Goal: Task Accomplishment & Management: Manage account settings

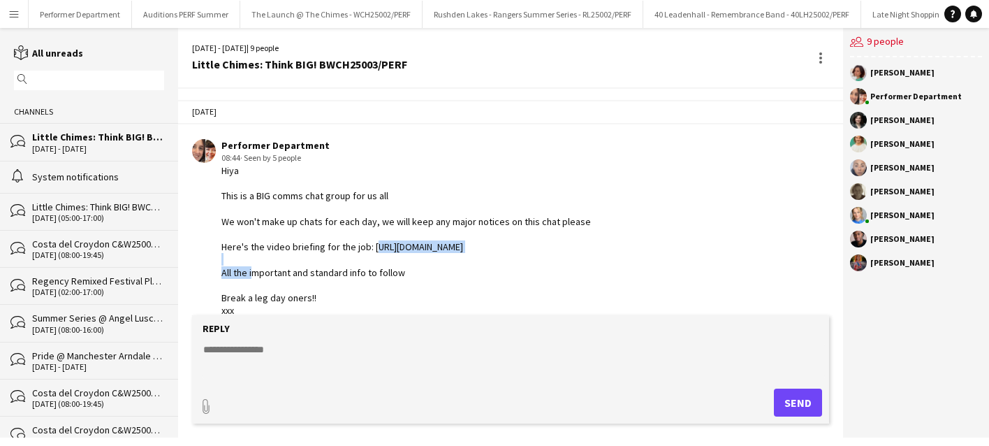
scroll to position [16, 0]
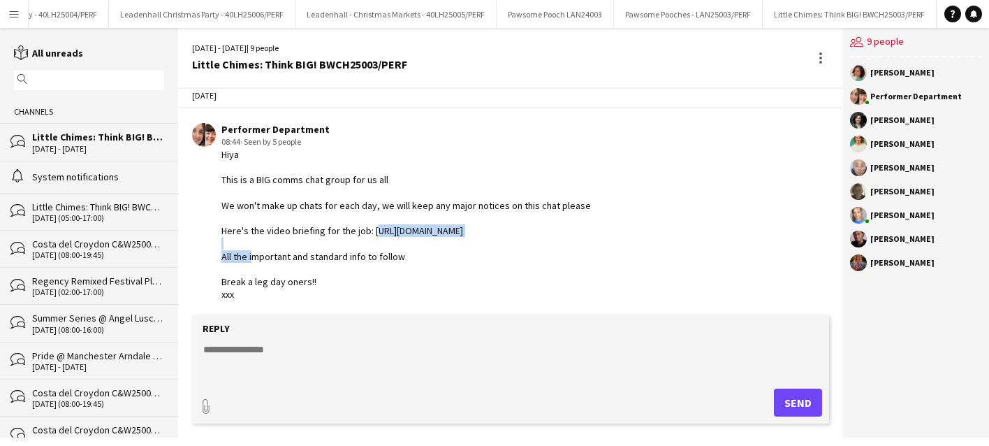
click at [10, 2] on button "Menu" at bounding box center [14, 14] width 28 height 28
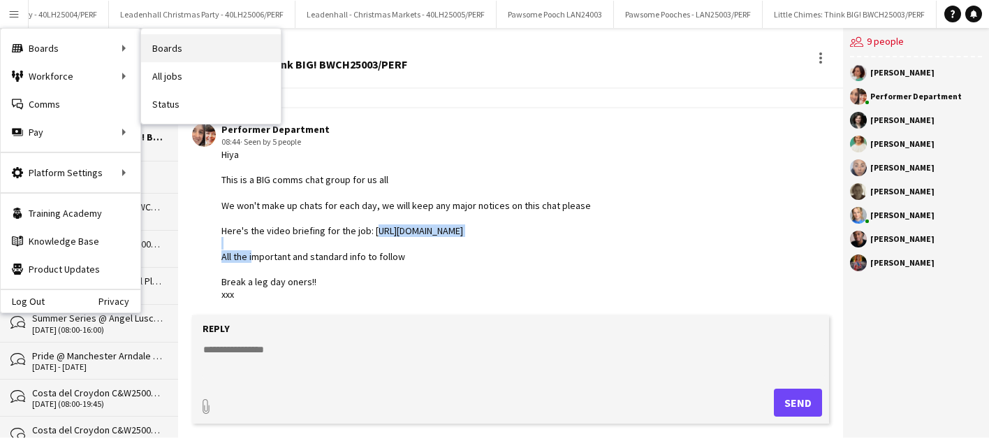
click at [159, 51] on link "Boards" at bounding box center [211, 48] width 140 height 28
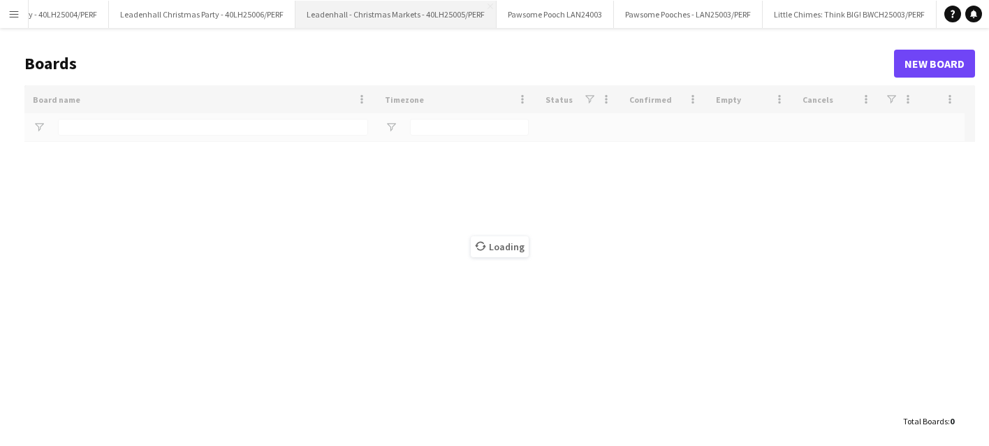
type input "****"
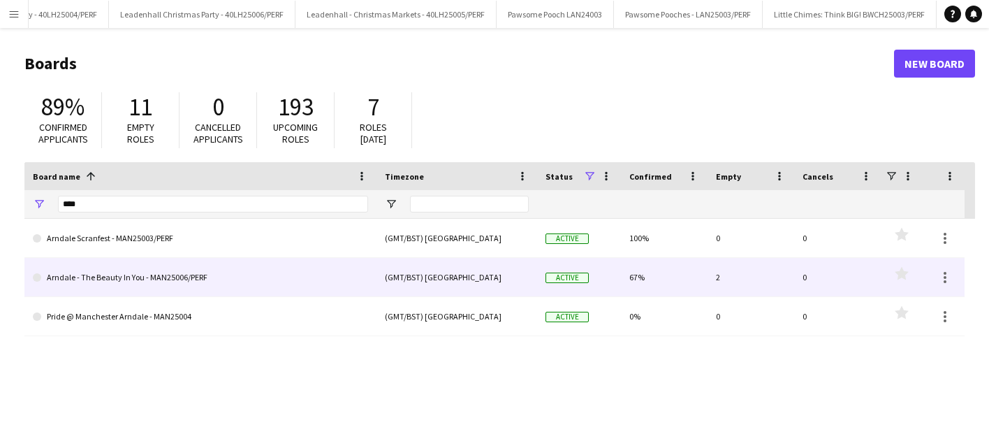
click at [111, 278] on link "Arndale - The Beauty In You - MAN25006/PERF" at bounding box center [200, 277] width 335 height 39
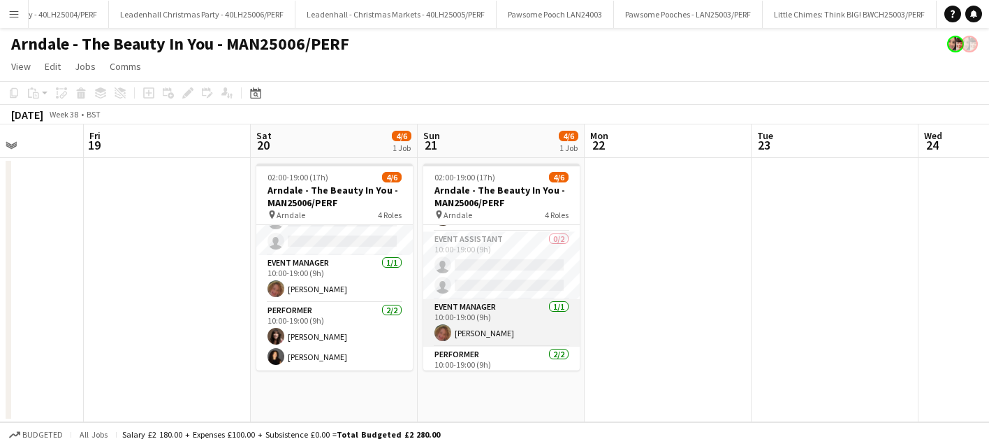
scroll to position [85, 0]
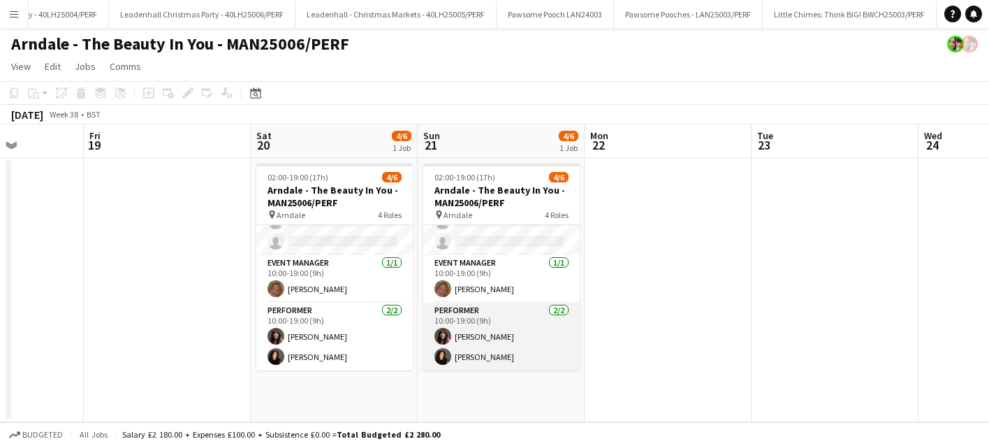
click at [504, 318] on app-card-role "Performer 2/2 10:00-19:00 (9h) Angela Heenan Lydia Williams" at bounding box center [501, 336] width 156 height 68
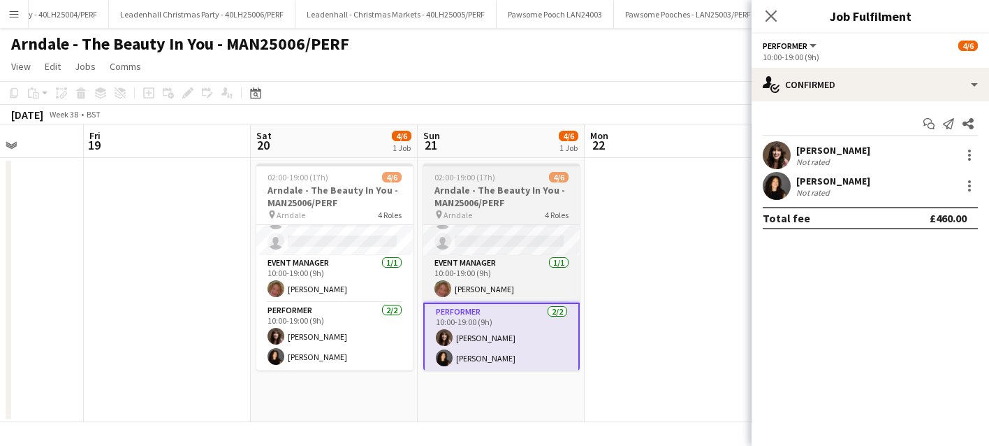
click at [460, 200] on h3 "Arndale - The Beauty In You - MAN25006/PERF" at bounding box center [501, 196] width 156 height 25
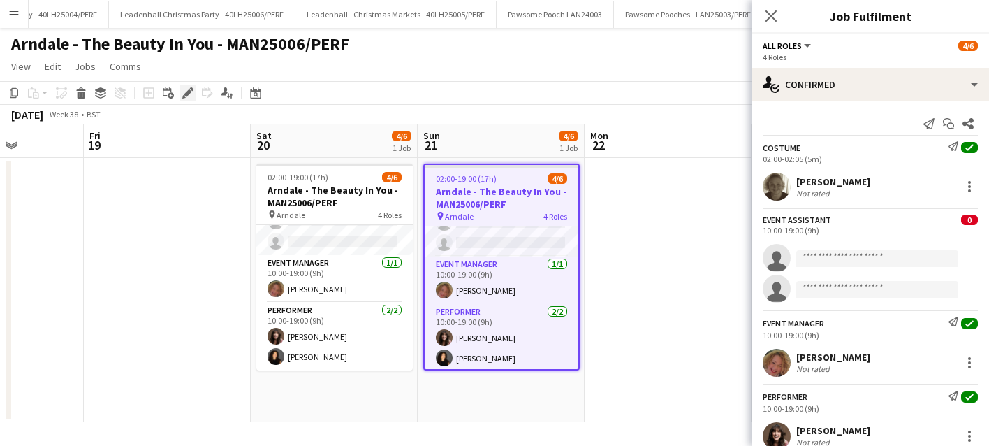
click at [182, 96] on icon "Edit" at bounding box center [187, 92] width 11 height 11
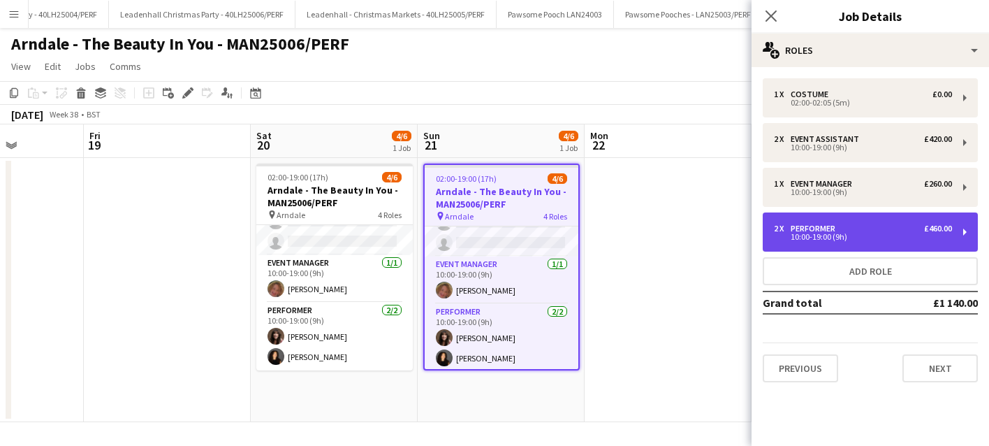
click at [927, 233] on div "£460.00" at bounding box center [938, 229] width 28 height 10
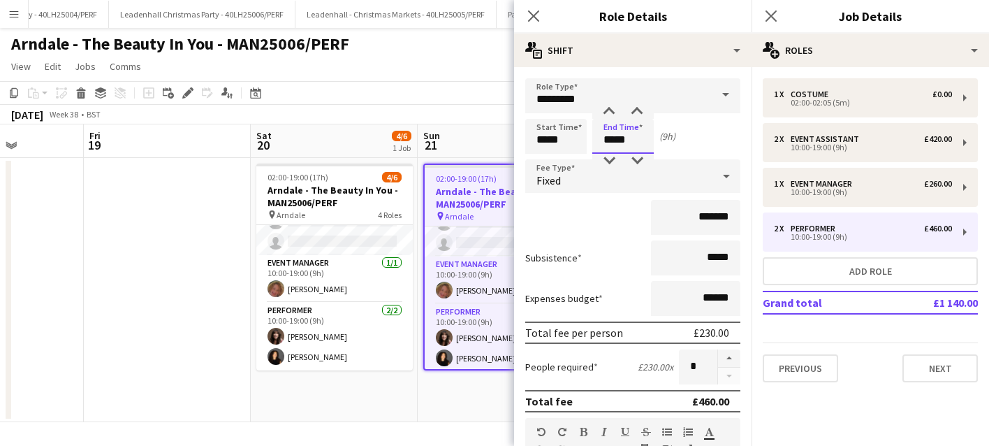
click at [613, 140] on input "*****" at bounding box center [622, 136] width 61 height 35
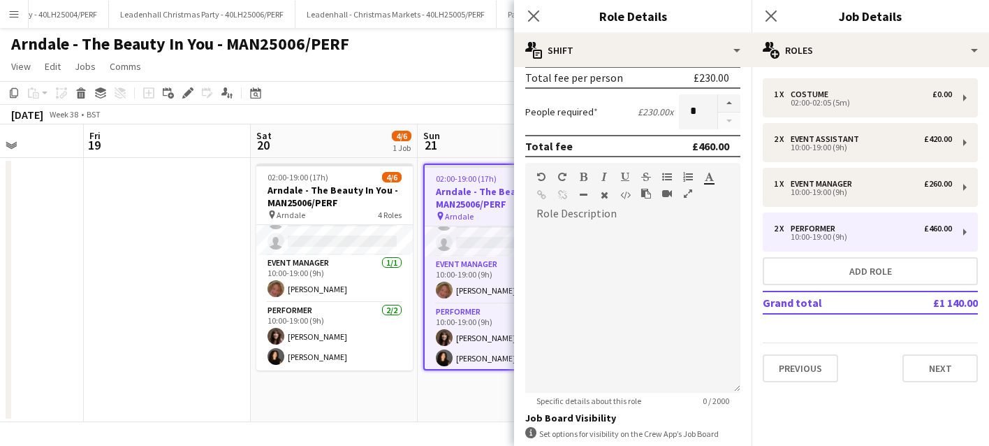
scroll to position [360, 0]
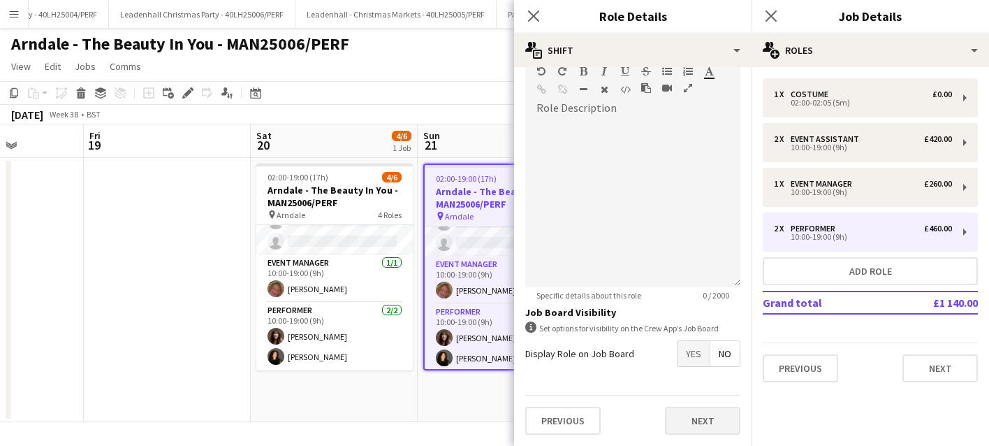
type input "*****"
click at [707, 420] on button "Next" at bounding box center [702, 421] width 75 height 28
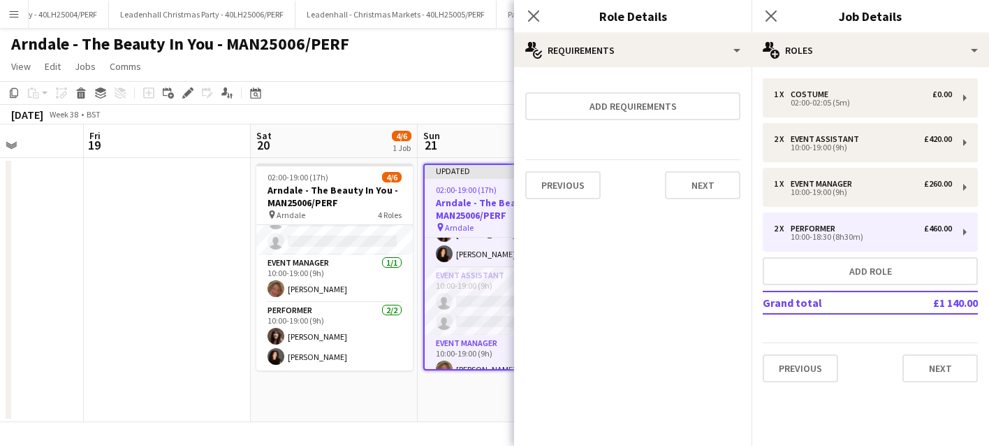
scroll to position [99, 0]
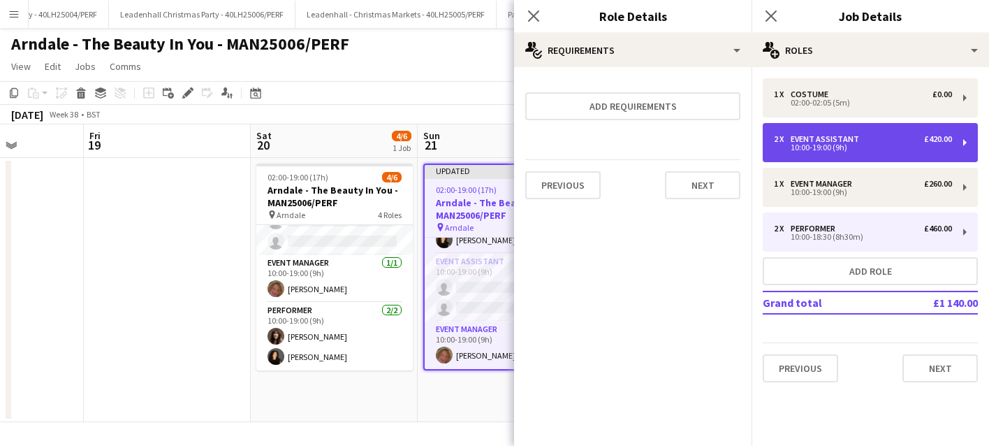
click at [863, 136] on div "2 x Event Assistant £420.00" at bounding box center [863, 139] width 178 height 10
type input "**********"
type input "*****"
type input "*******"
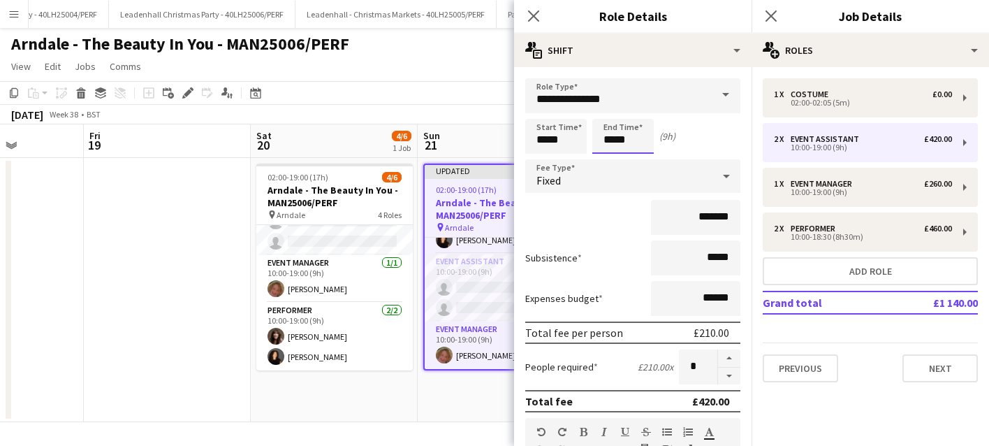
click at [614, 142] on input "*****" at bounding box center [622, 136] width 61 height 35
type input "*****"
click at [494, 85] on app-toolbar "Copy Paste Paste Command V Paste with crew Command Shift V Paste linked Job Del…" at bounding box center [494, 93] width 989 height 24
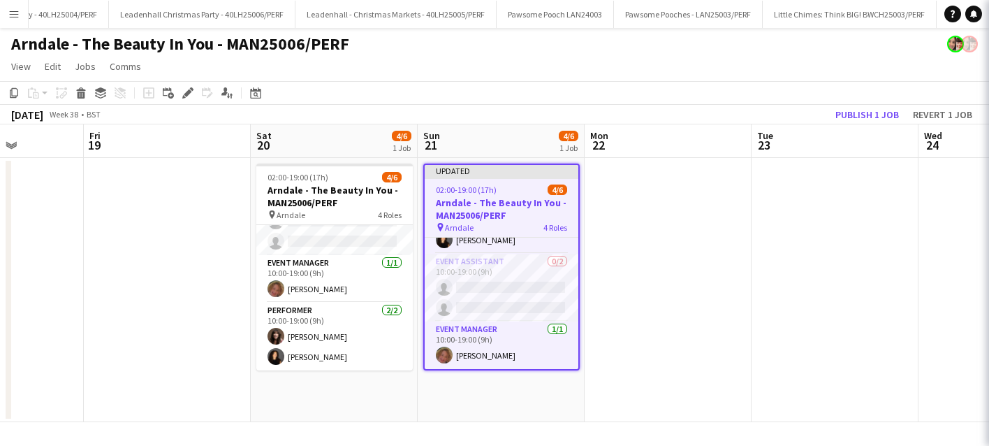
scroll to position [96, 0]
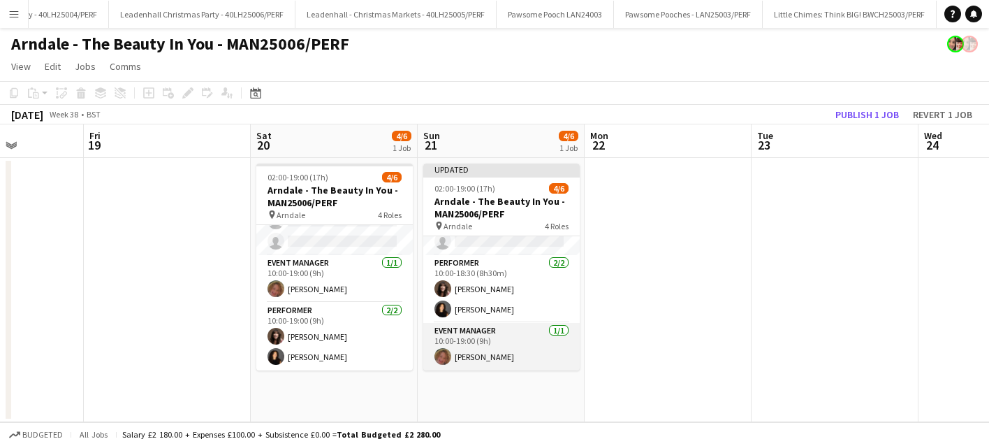
click at [495, 342] on app-card-role "Event Manager 1/1 10:00-19:00 (9h) Grace Halliday" at bounding box center [501, 346] width 156 height 47
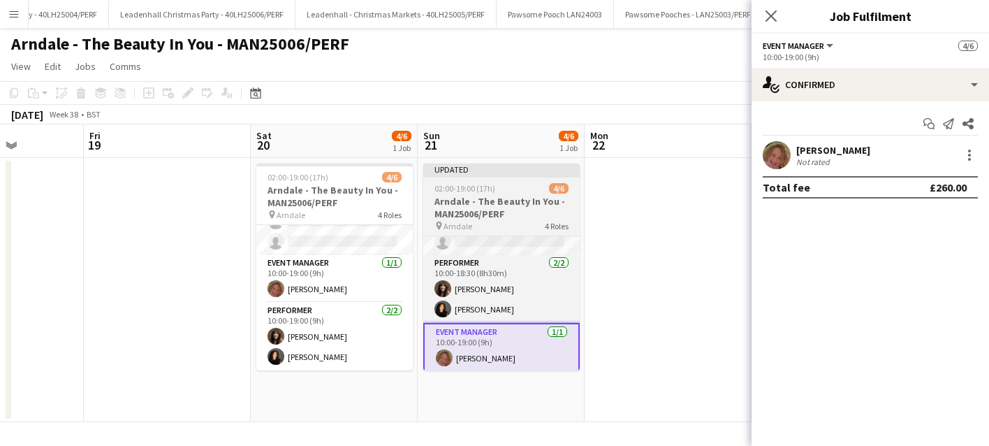
click at [487, 210] on h3 "Arndale - The Beauty In You - MAN25006/PERF" at bounding box center [501, 207] width 156 height 25
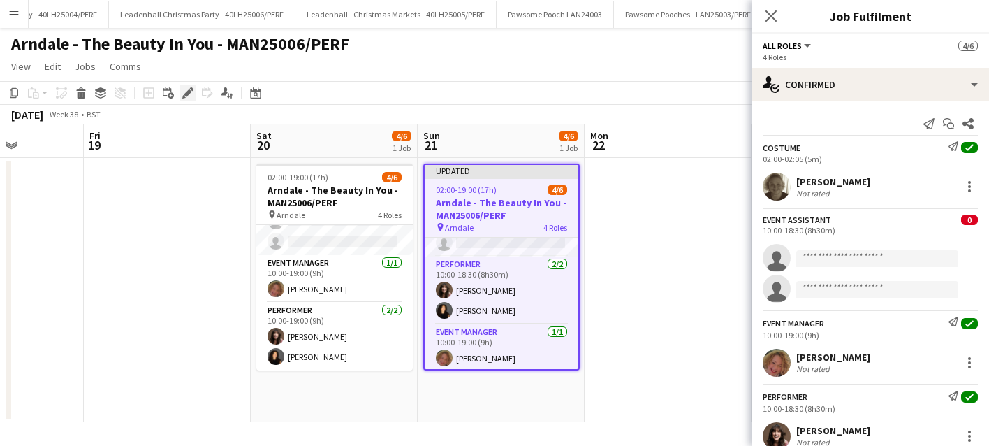
click at [185, 94] on icon at bounding box center [188, 93] width 8 height 8
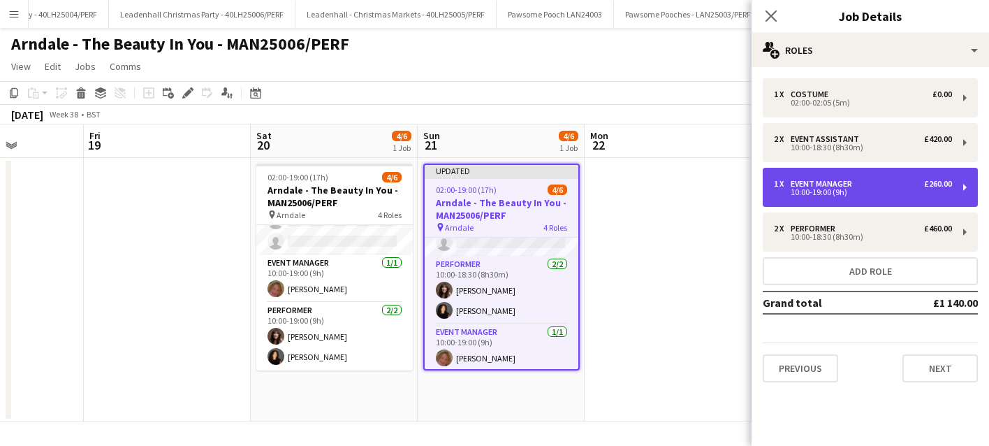
click at [883, 196] on div "1 x Event Manager £260.00 10:00-19:00 (9h)" at bounding box center [870, 187] width 215 height 39
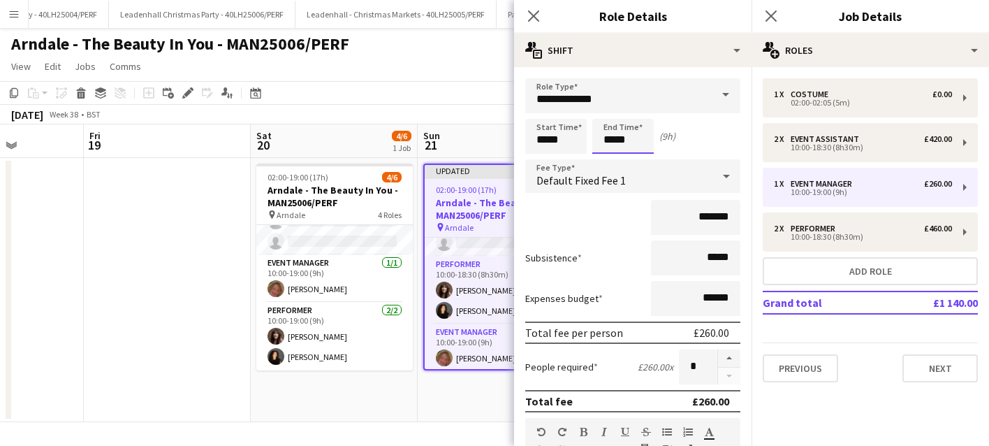
click at [612, 139] on input "*****" at bounding box center [622, 136] width 61 height 35
type input "*****"
click at [436, 84] on app-toolbar "Copy Paste Paste Command V Paste with crew Command Shift V Paste linked Job Del…" at bounding box center [494, 93] width 989 height 24
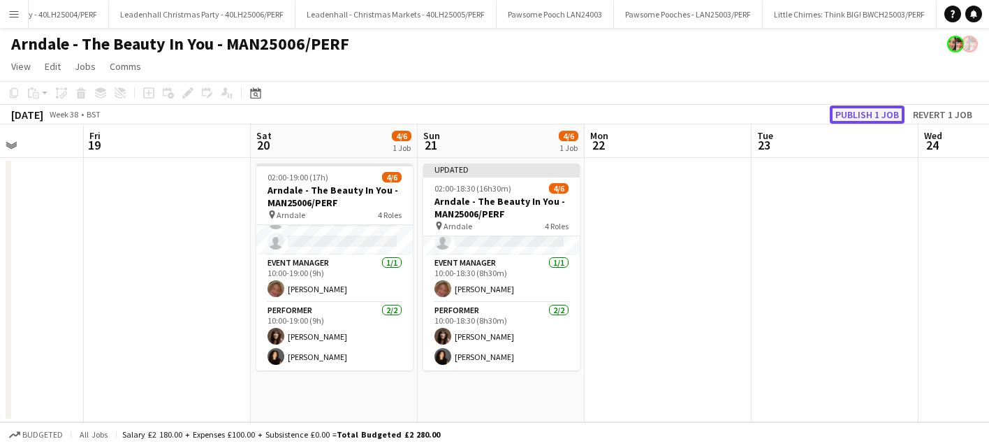
click at [868, 115] on button "Publish 1 job" at bounding box center [867, 114] width 75 height 18
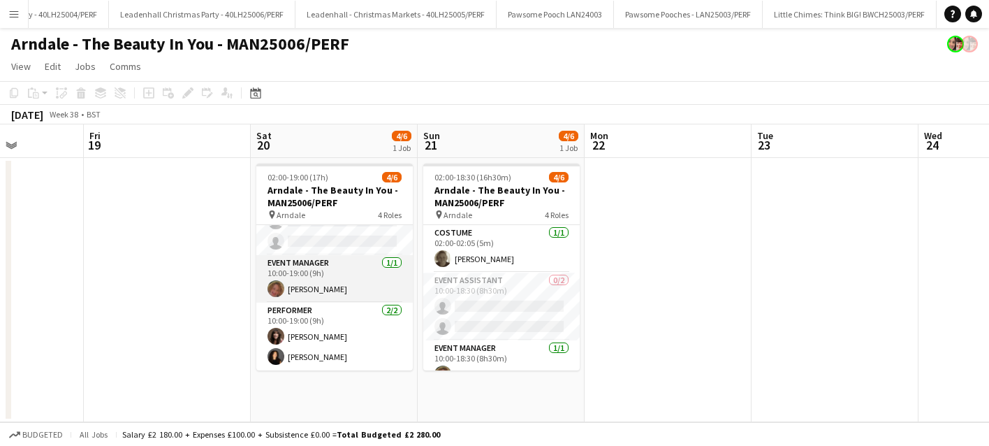
scroll to position [0, 0]
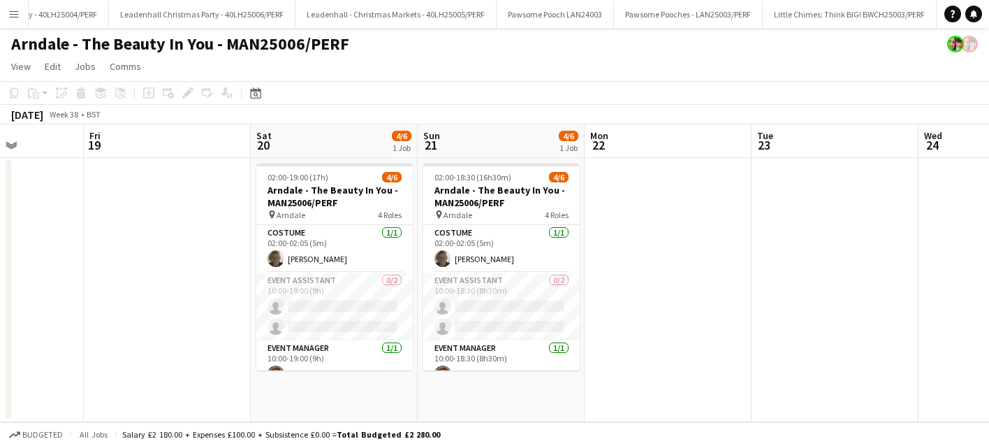
click at [11, 16] on app-icon "Menu" at bounding box center [13, 13] width 11 height 11
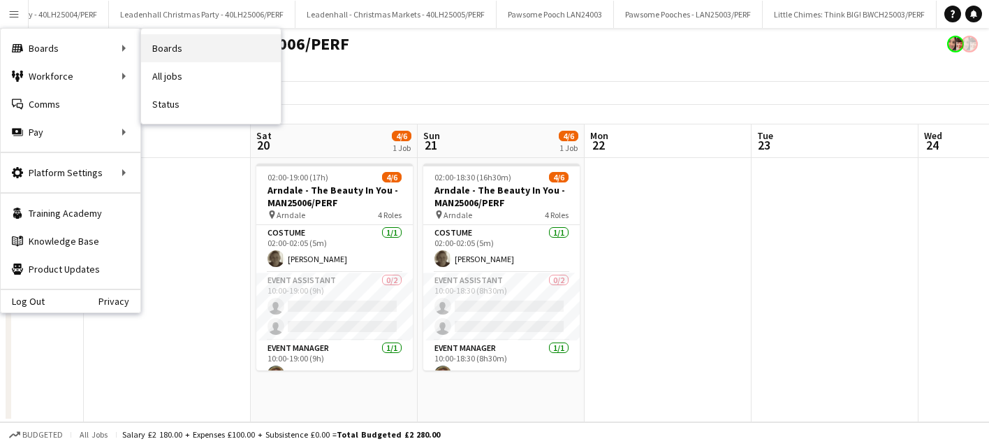
click at [187, 49] on link "Boards" at bounding box center [211, 48] width 140 height 28
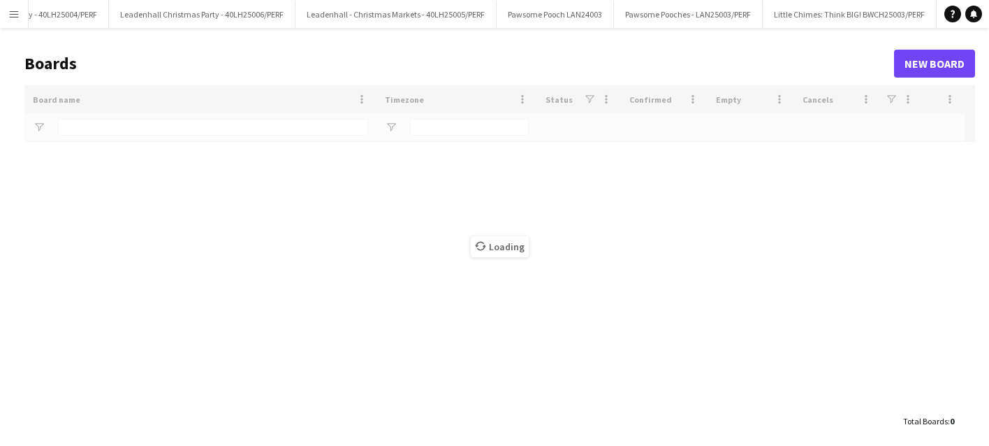
type input "****"
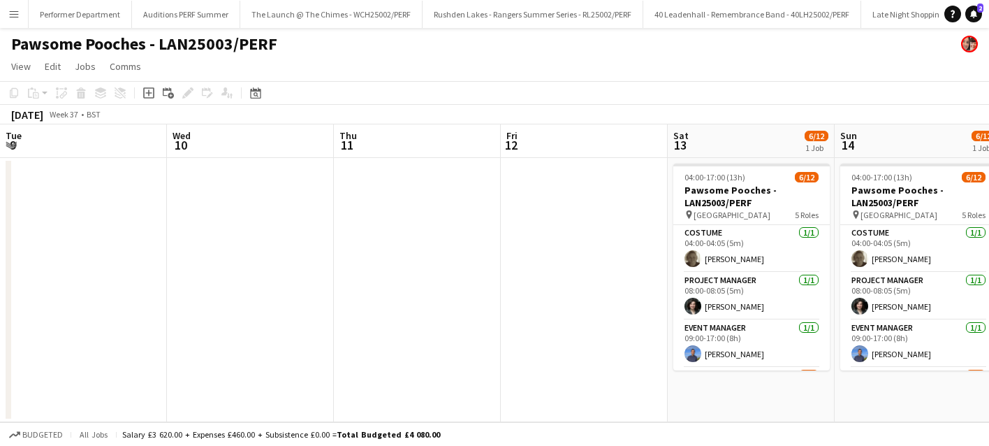
scroll to position [0, 414]
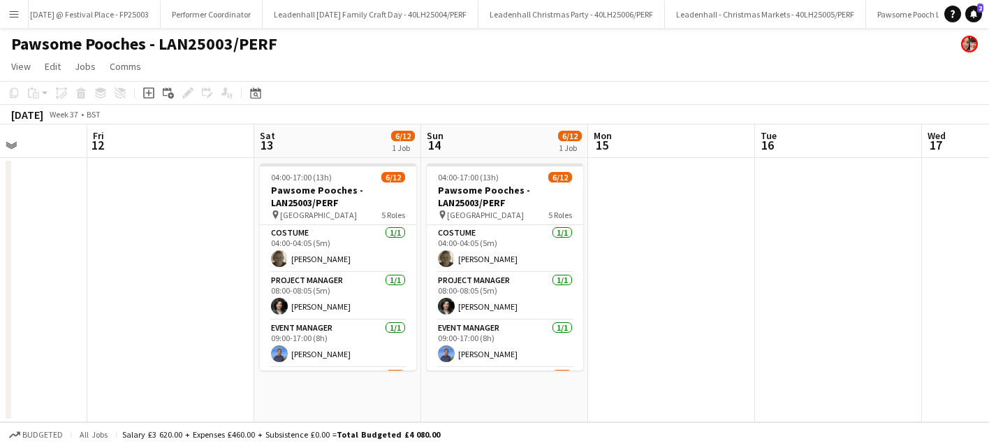
click at [15, 10] on app-icon "Menu" at bounding box center [13, 13] width 11 height 11
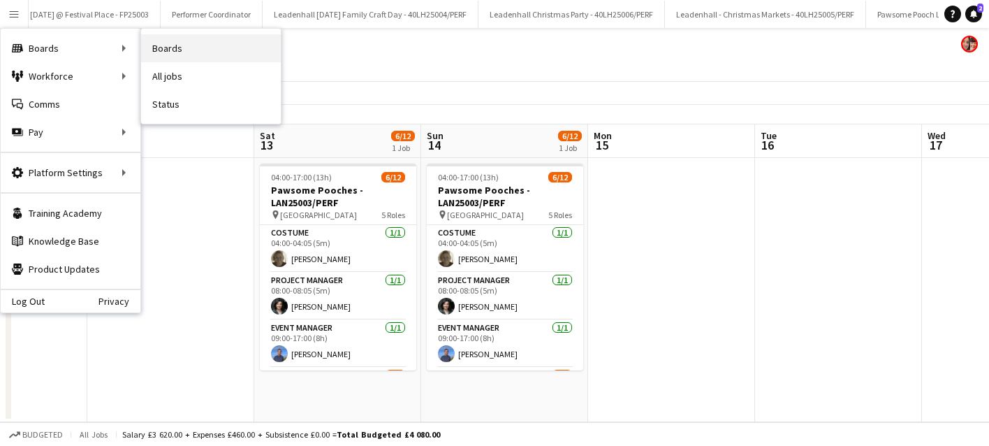
click at [186, 51] on link "Boards" at bounding box center [211, 48] width 140 height 28
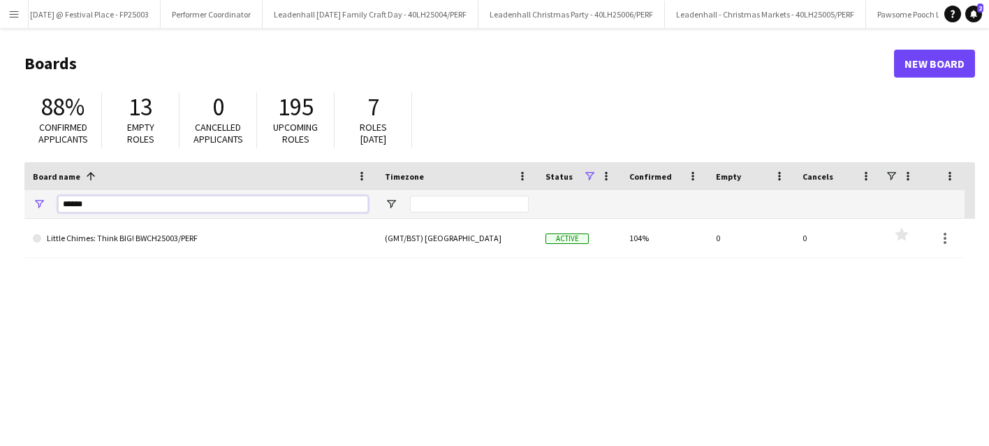
drag, startPoint x: 131, startPoint y: 204, endPoint x: -12, endPoint y: 203, distance: 143.2
click at [0, 203] on html "Menu Boards Boards Boards All jobs Status Workforce Workforce My Workforce Recr…" at bounding box center [494, 266] width 989 height 532
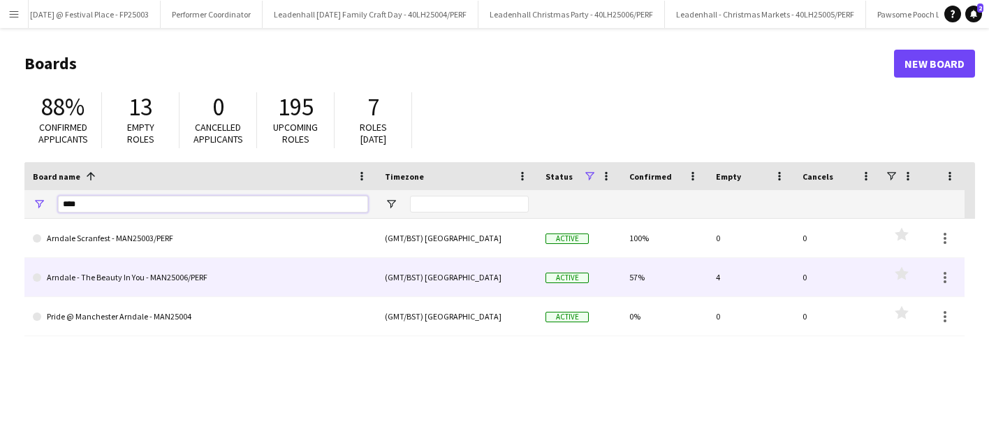
type input "****"
click at [109, 284] on link "Arndale - The Beauty In You - MAN25006/PERF" at bounding box center [200, 277] width 335 height 39
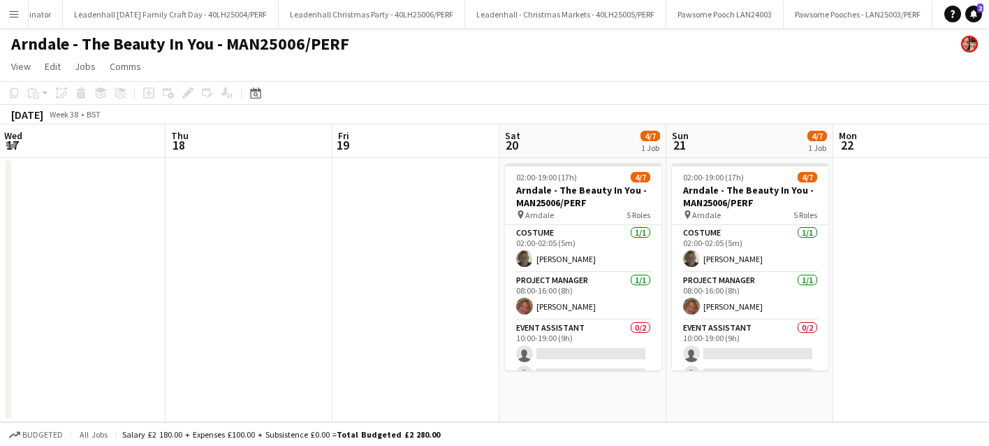
scroll to position [0, 545]
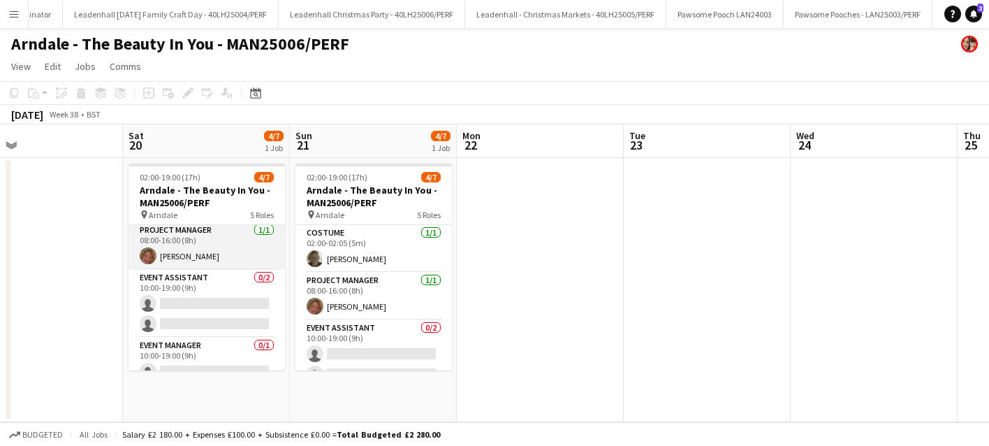
click at [222, 244] on app-card-role "Project Manager [DATE] 08:00-16:00 (8h) [PERSON_NAME]" at bounding box center [207, 245] width 156 height 47
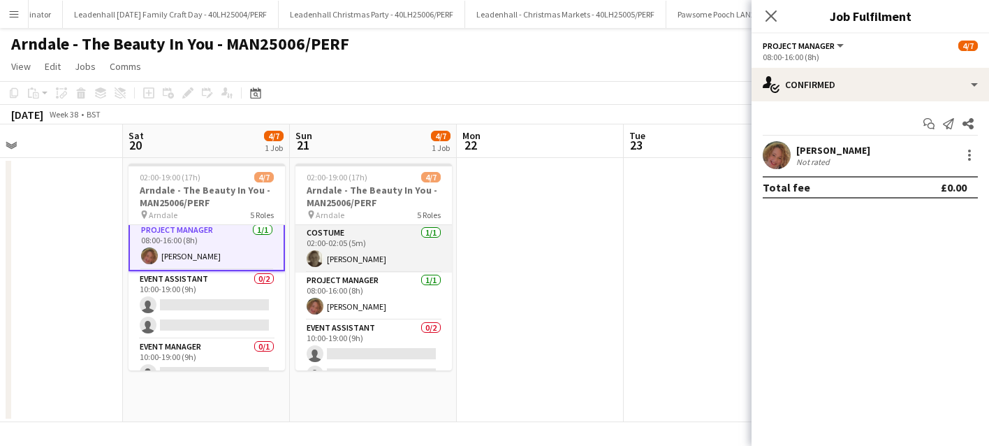
click at [357, 245] on app-card-role "Costume [DATE] 02:00-02:05 (5m) [PERSON_NAME]" at bounding box center [373, 248] width 156 height 47
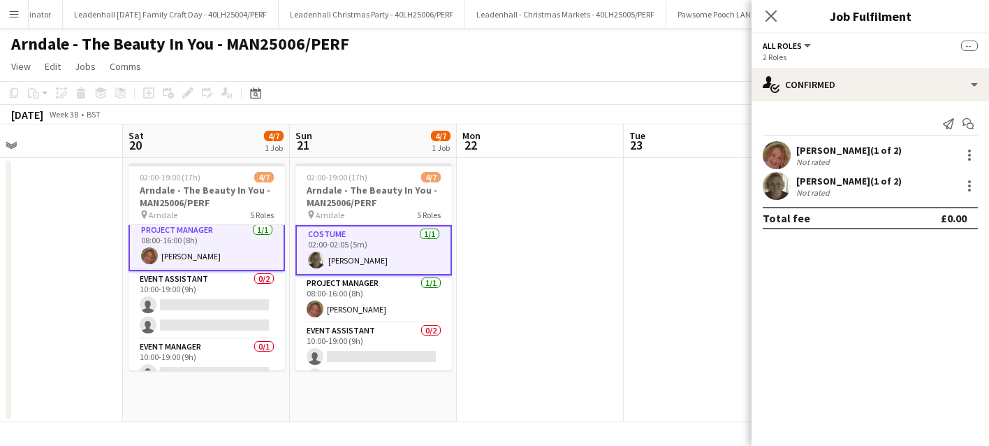
click at [357, 245] on app-card-role "Costume [DATE] 02:00-02:05 (5m) [PERSON_NAME]" at bounding box center [373, 250] width 156 height 50
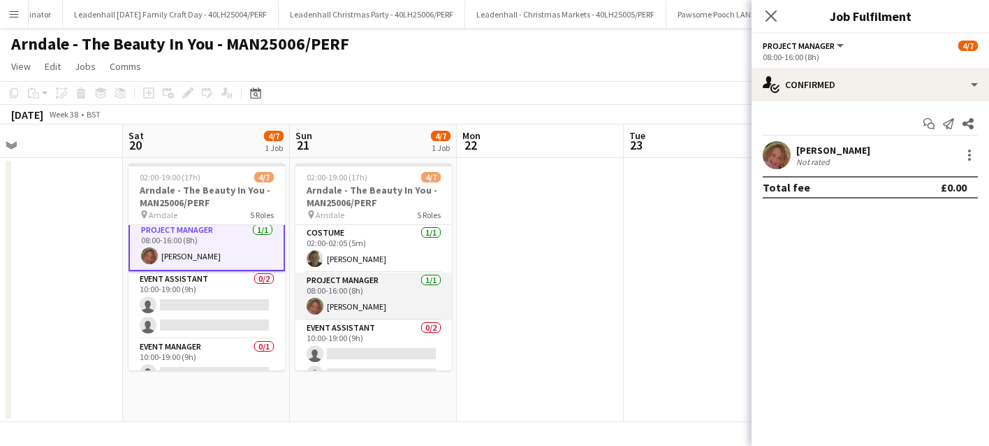
click at [339, 302] on app-card-role "Project Manager [DATE] 08:00-16:00 (8h) [PERSON_NAME]" at bounding box center [373, 295] width 156 height 47
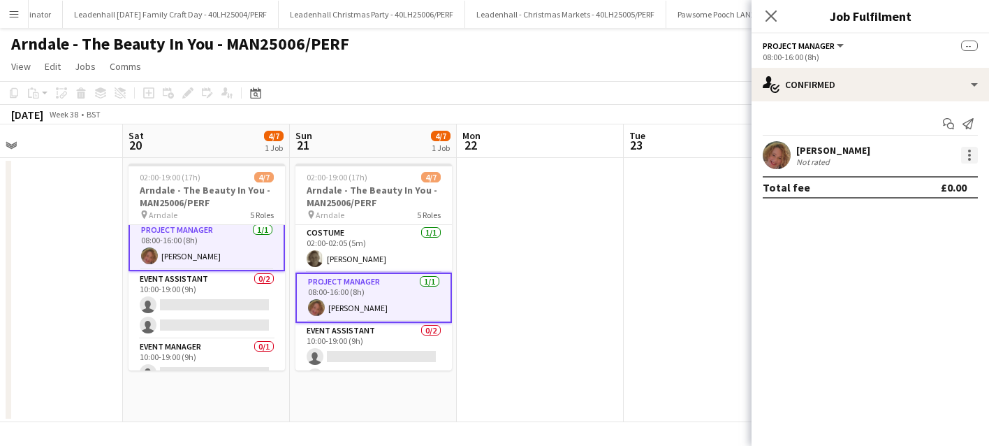
click at [969, 154] on div at bounding box center [969, 155] width 3 height 3
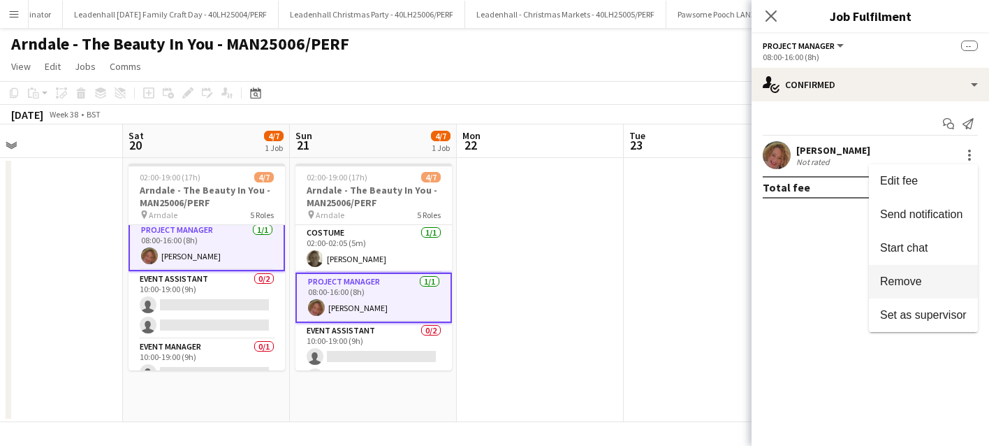
click at [908, 281] on span "Remove" at bounding box center [901, 281] width 42 height 12
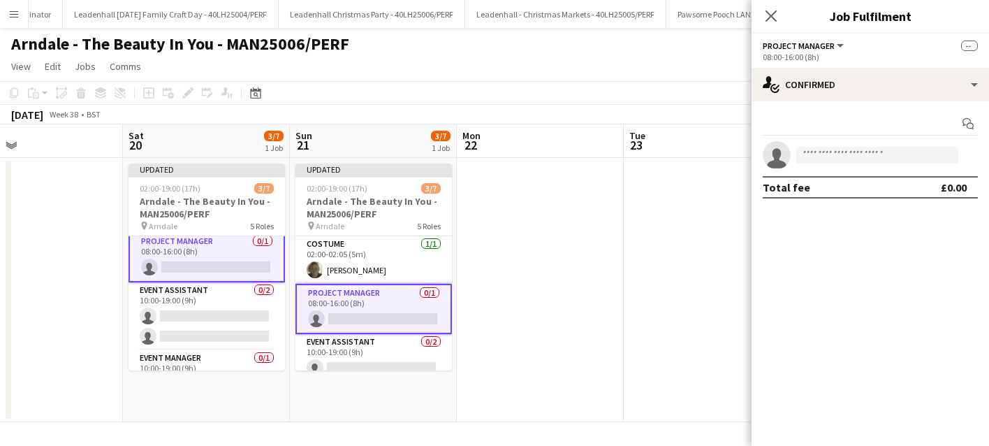
scroll to position [0, 553]
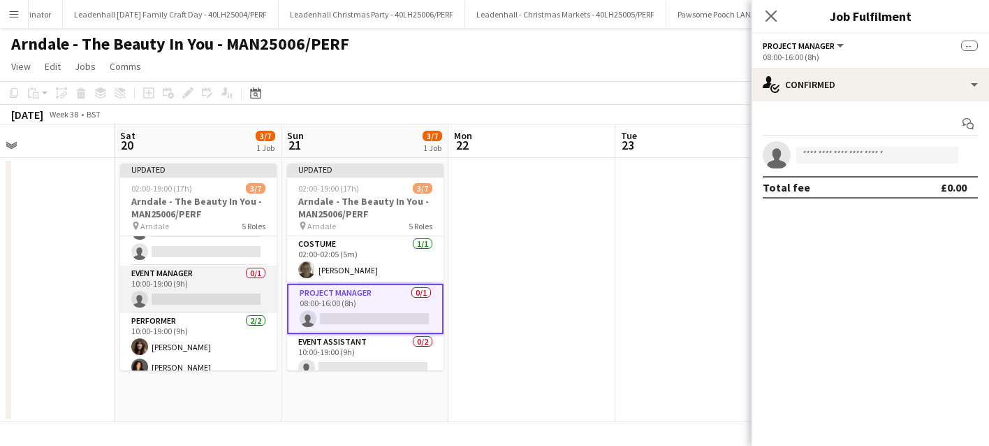
click at [203, 275] on app-card-role "Event Manager 0/1 10:00-19:00 (9h) single-neutral-actions" at bounding box center [198, 288] width 156 height 47
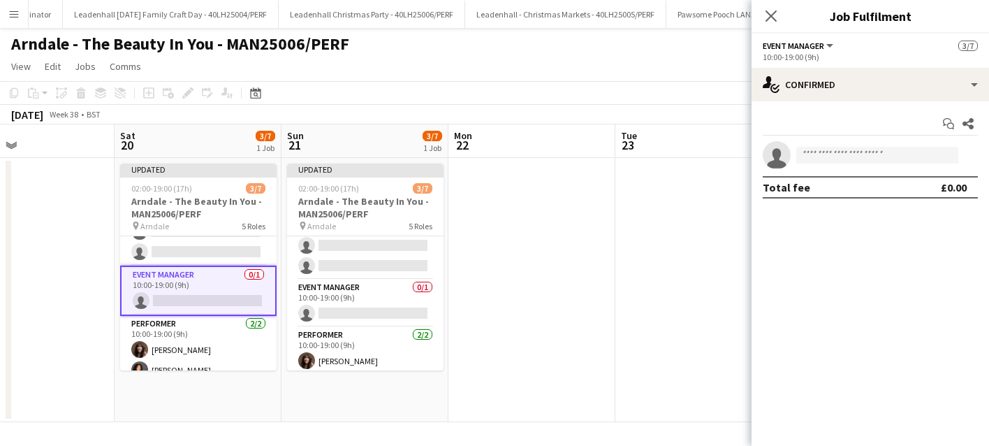
scroll to position [122, 0]
click at [365, 295] on app-card-role "Event Manager 0/1 10:00-19:00 (9h) single-neutral-actions" at bounding box center [365, 300] width 156 height 47
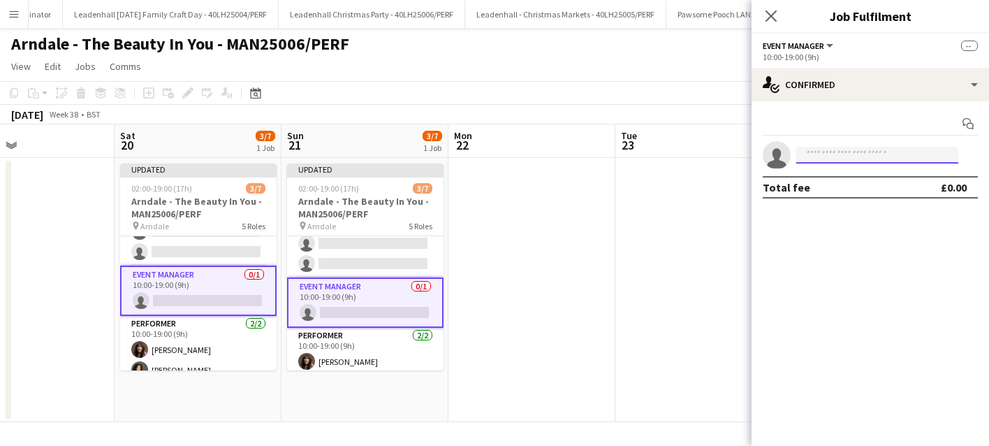
click at [852, 147] on input at bounding box center [877, 155] width 162 height 17
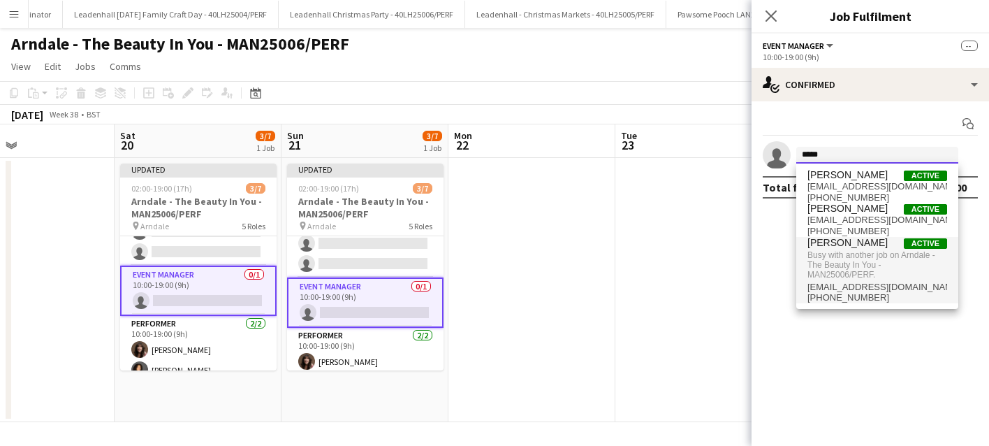
type input "*****"
click at [842, 258] on span "Busy with another job on Arndale - The Beauty In You - MAN25006/PERF." at bounding box center [877, 265] width 140 height 33
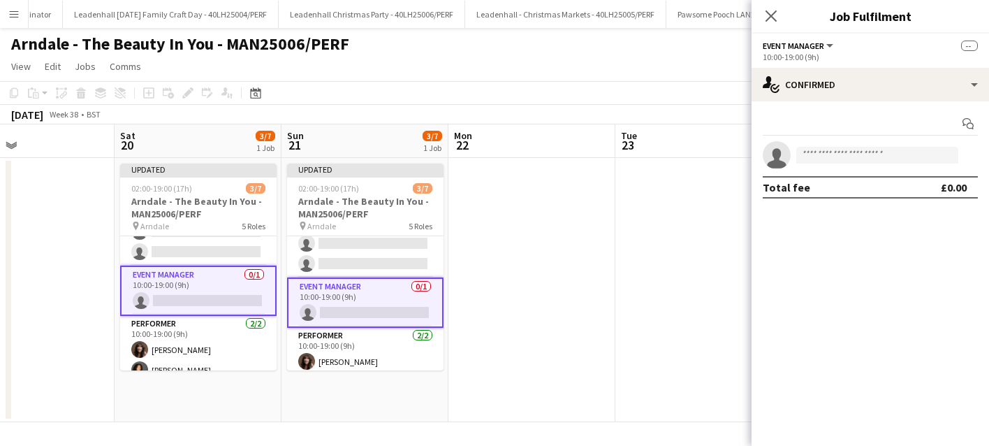
click at [618, 36] on div "Arndale - The Beauty In You - MAN25006/PERF" at bounding box center [494, 41] width 989 height 27
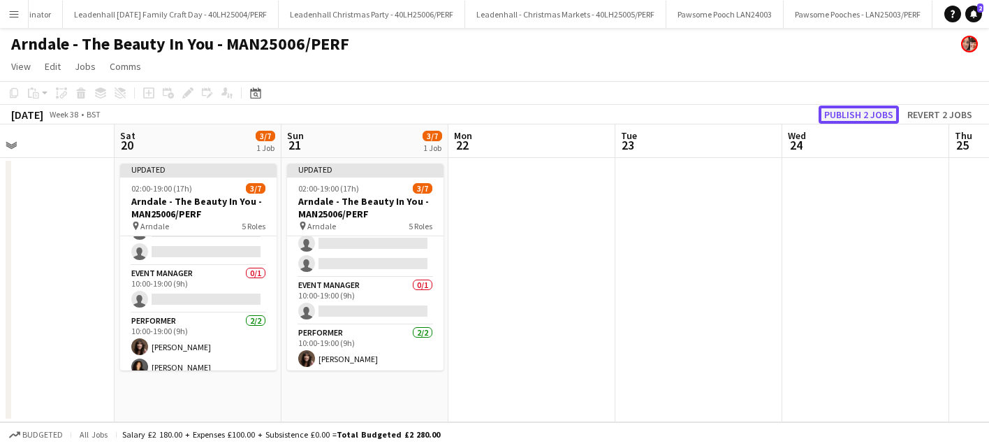
click at [851, 118] on button "Publish 2 jobs" at bounding box center [859, 114] width 80 height 18
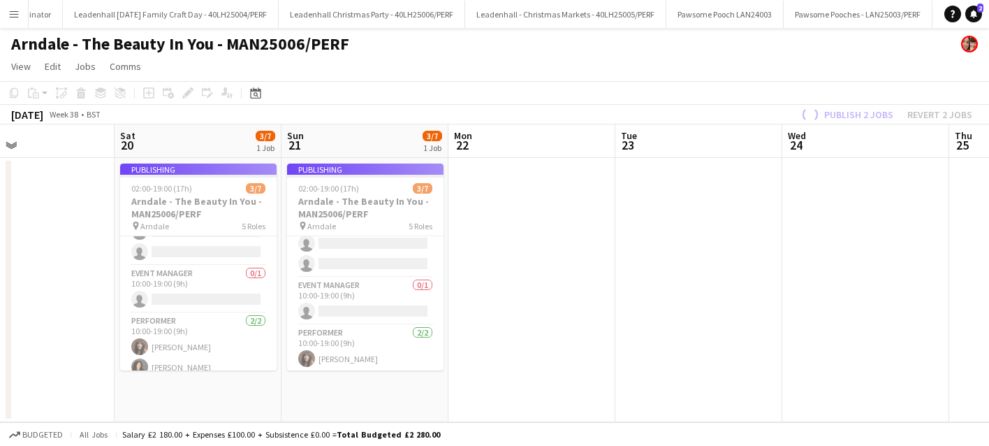
scroll to position [133, 0]
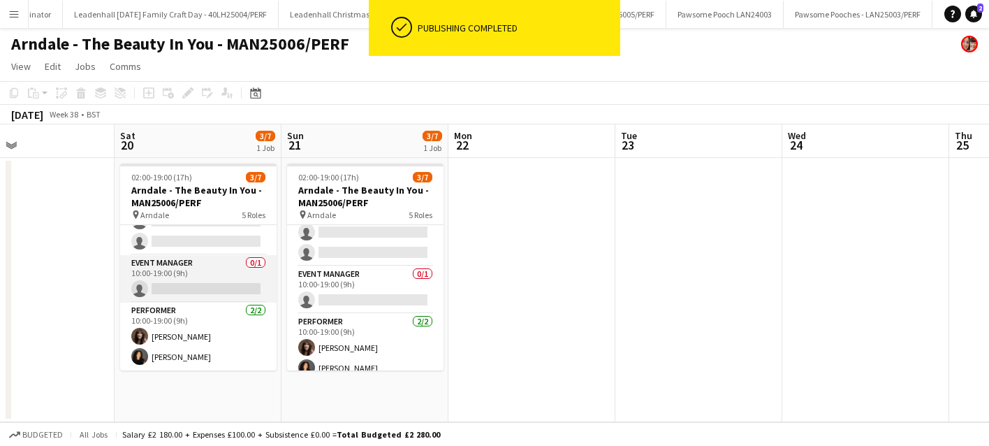
click at [216, 281] on app-card-role "Event Manager 0/1 10:00-19:00 (9h) single-neutral-actions" at bounding box center [198, 278] width 156 height 47
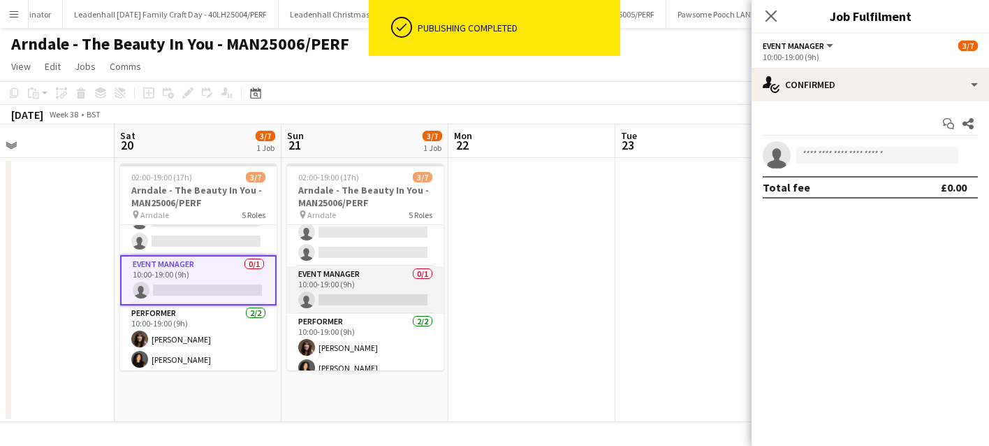
click at [360, 282] on app-card-role "Event Manager 0/1 10:00-19:00 (9h) single-neutral-actions" at bounding box center [365, 289] width 156 height 47
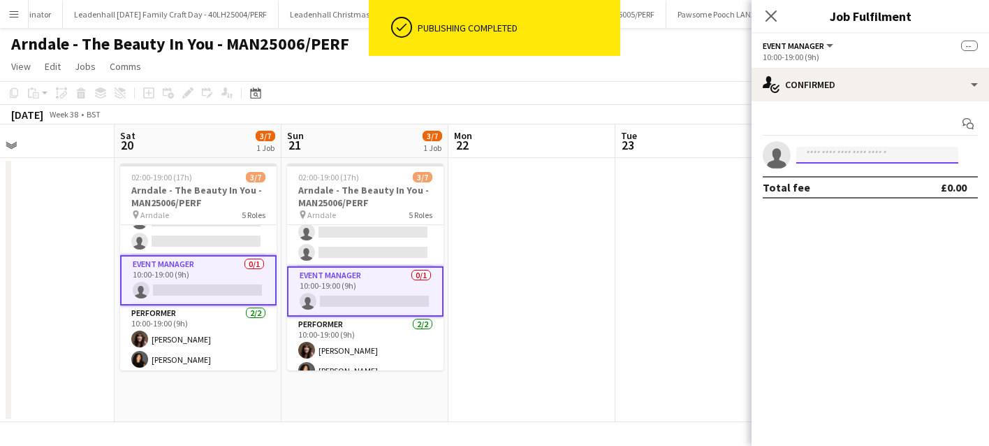
click at [835, 155] on input at bounding box center [877, 155] width 162 height 17
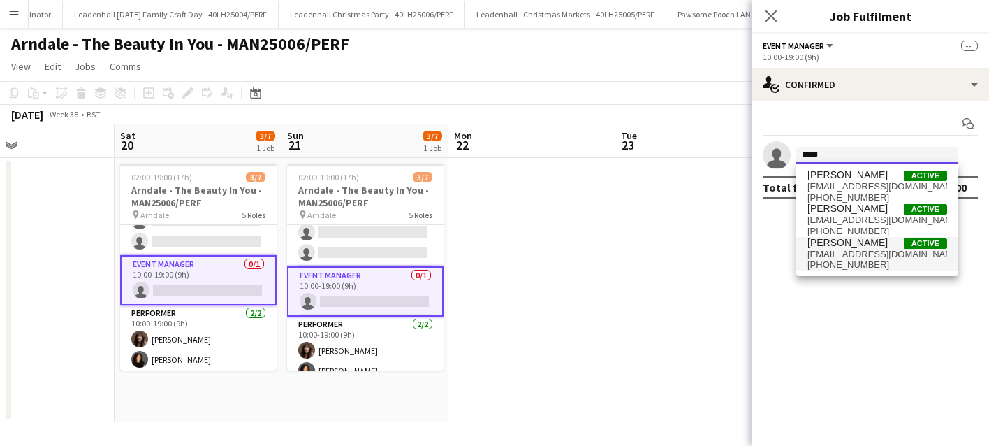
type input "*****"
click at [846, 264] on span "[PHONE_NUMBER]" at bounding box center [877, 264] width 140 height 11
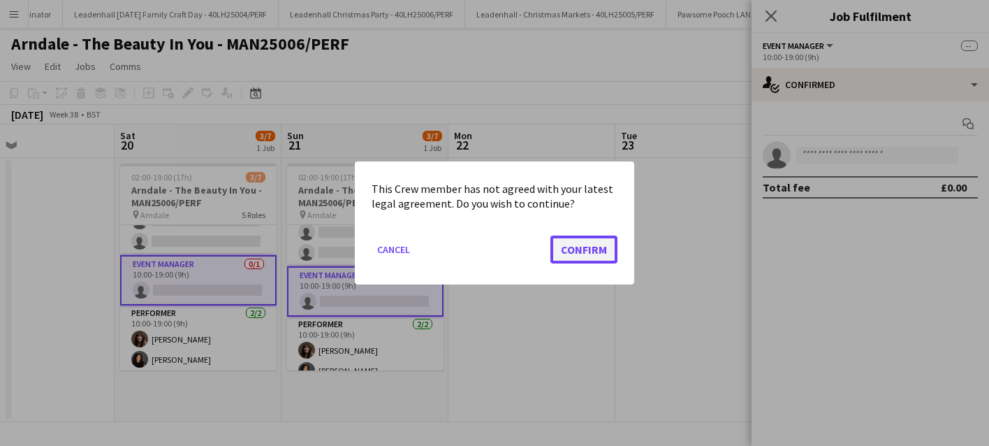
click at [586, 247] on button "Confirm" at bounding box center [583, 249] width 67 height 28
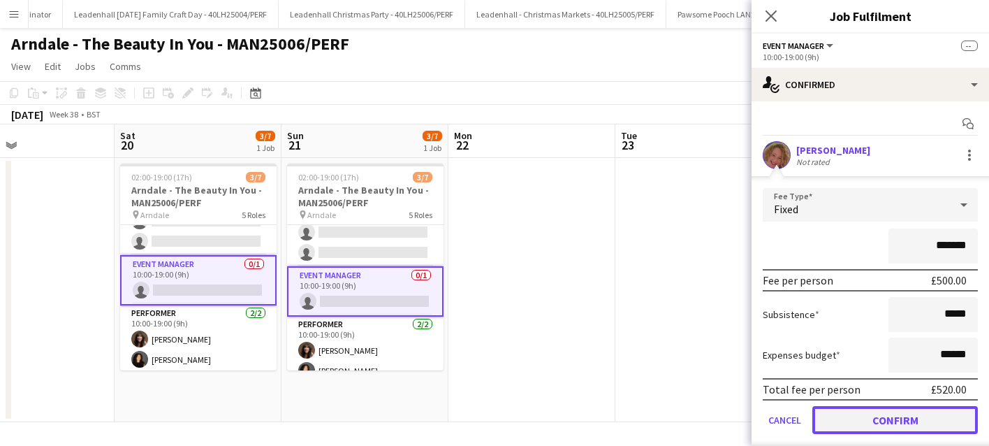
click at [883, 422] on button "Confirm" at bounding box center [895, 420] width 166 height 28
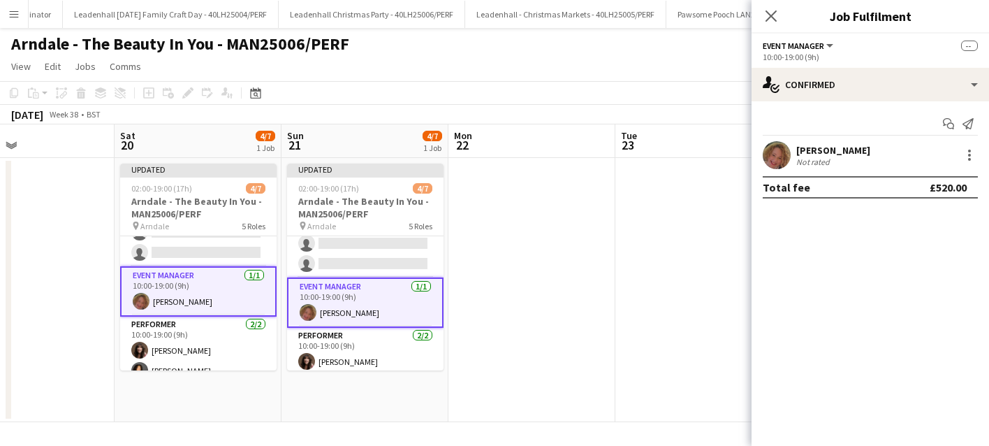
click at [633, 261] on app-date-cell at bounding box center [698, 290] width 167 height 264
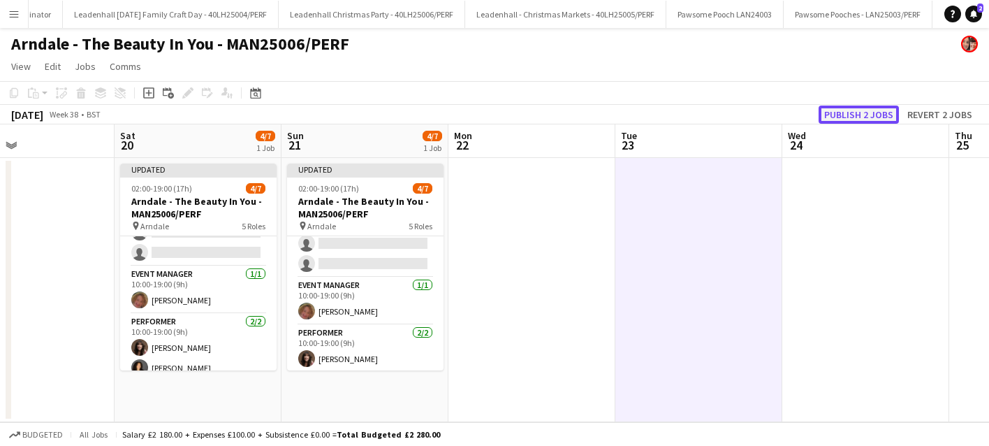
click at [859, 105] on button "Publish 2 jobs" at bounding box center [859, 114] width 80 height 18
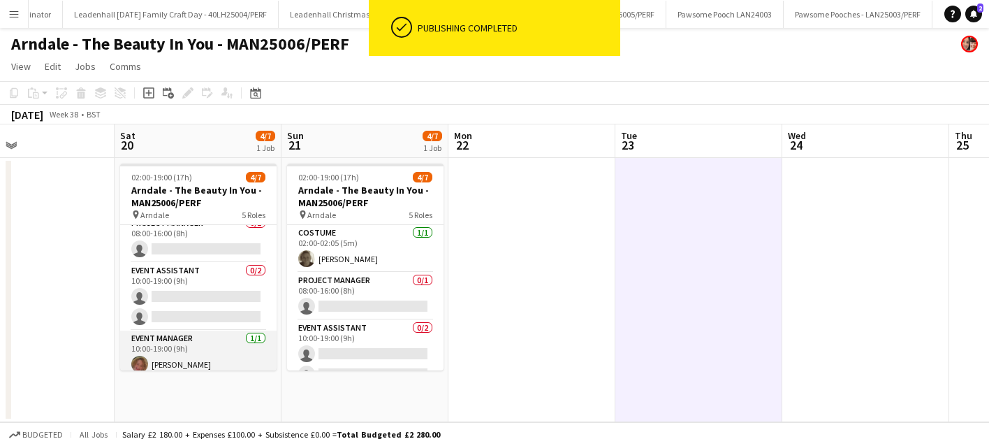
scroll to position [29, 0]
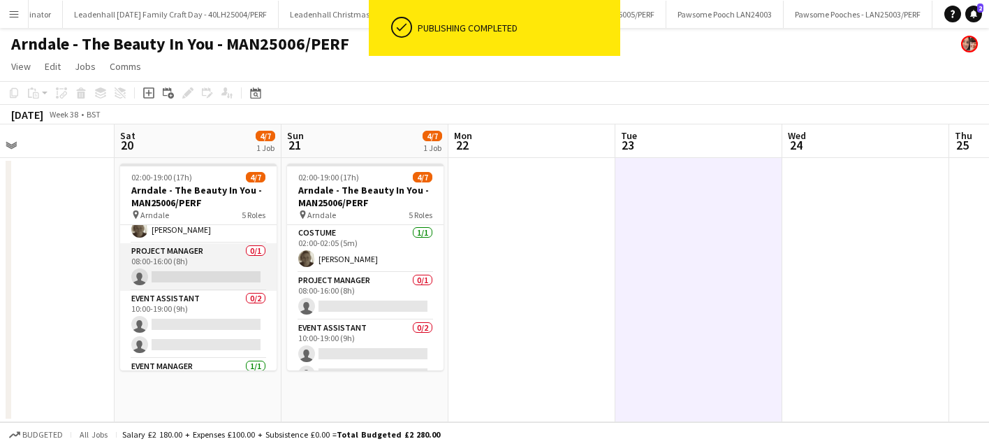
click at [196, 269] on app-card-role "Project Manager 0/1 08:00-16:00 (8h) single-neutral-actions" at bounding box center [198, 266] width 156 height 47
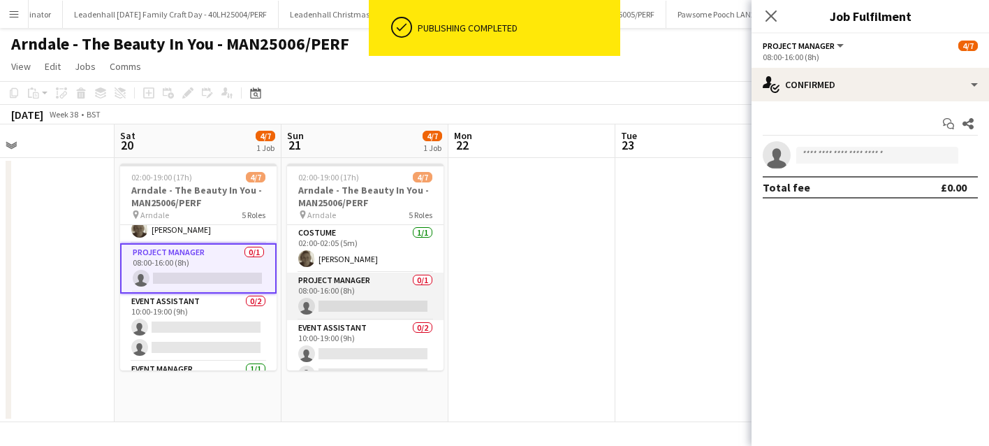
click at [356, 284] on app-card-role "Project Manager 0/1 08:00-16:00 (8h) single-neutral-actions" at bounding box center [365, 295] width 156 height 47
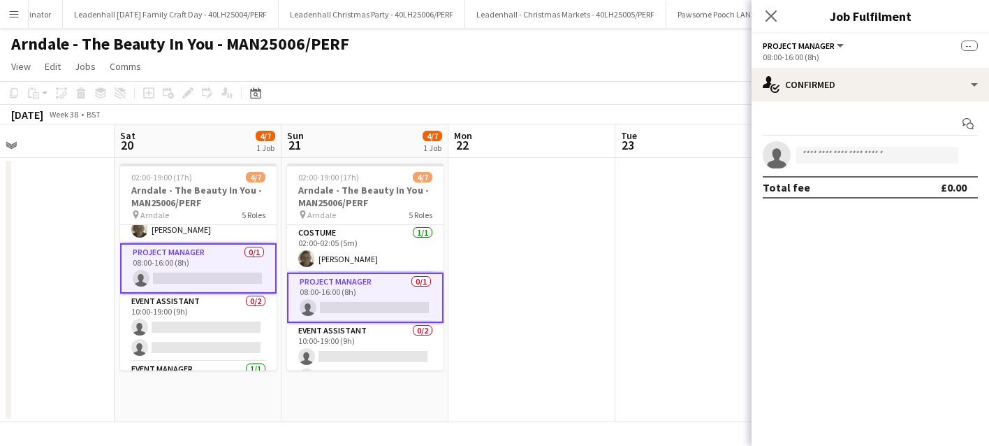
click at [374, 290] on app-card-role "Project Manager 0/1 08:00-16:00 (8h) single-neutral-actions" at bounding box center [365, 297] width 156 height 50
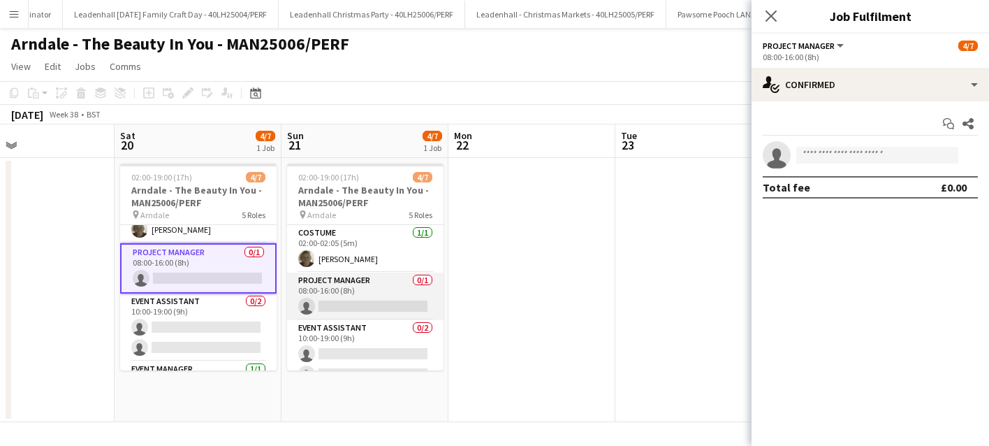
click at [359, 289] on app-card-role "Project Manager 0/1 08:00-16:00 (8h) single-neutral-actions" at bounding box center [365, 295] width 156 height 47
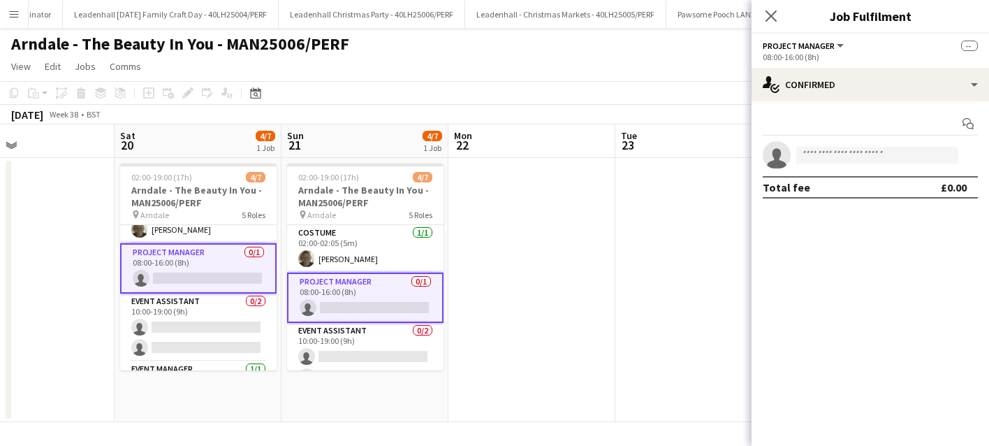
click at [840, 43] on button "Project Manager" at bounding box center [804, 46] width 83 height 10
click at [840, 45] on button "Project Manager" at bounding box center [804, 46] width 83 height 10
click at [805, 50] on span "Project Manager" at bounding box center [799, 46] width 72 height 10
click at [787, 77] on ul "All roles Project Manager" at bounding box center [810, 82] width 70 height 36
click at [800, 65] on li "All roles" at bounding box center [810, 70] width 70 height 13
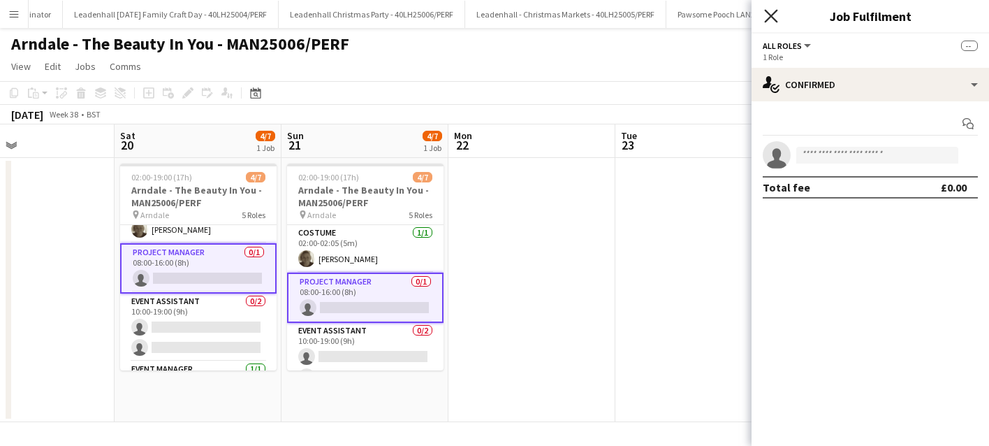
click at [773, 16] on icon "Close pop-in" at bounding box center [770, 15] width 13 height 13
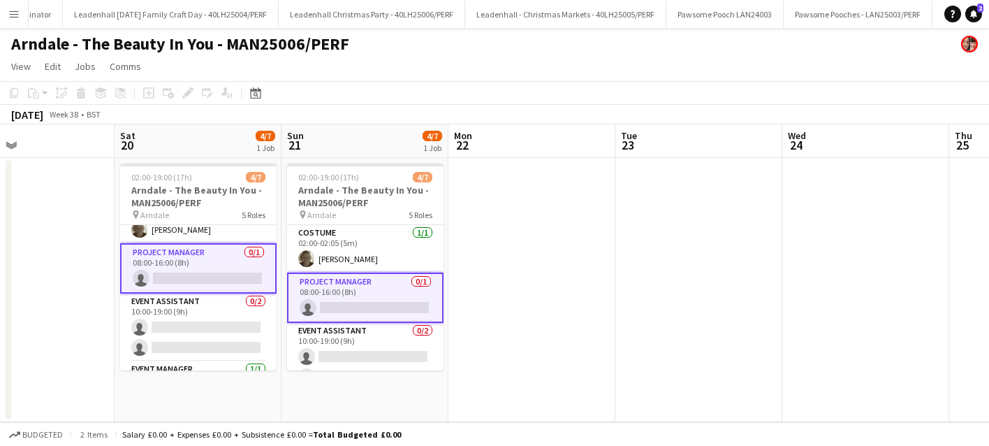
click at [371, 298] on app-card-role "Project Manager 0/1 08:00-16:00 (8h) single-neutral-actions" at bounding box center [365, 297] width 156 height 50
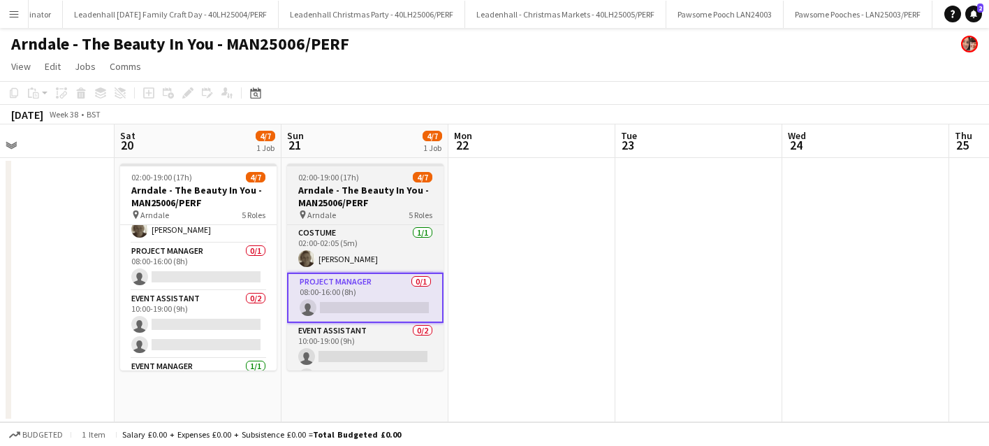
click at [380, 209] on div "pin Arndale 5 Roles" at bounding box center [365, 214] width 156 height 11
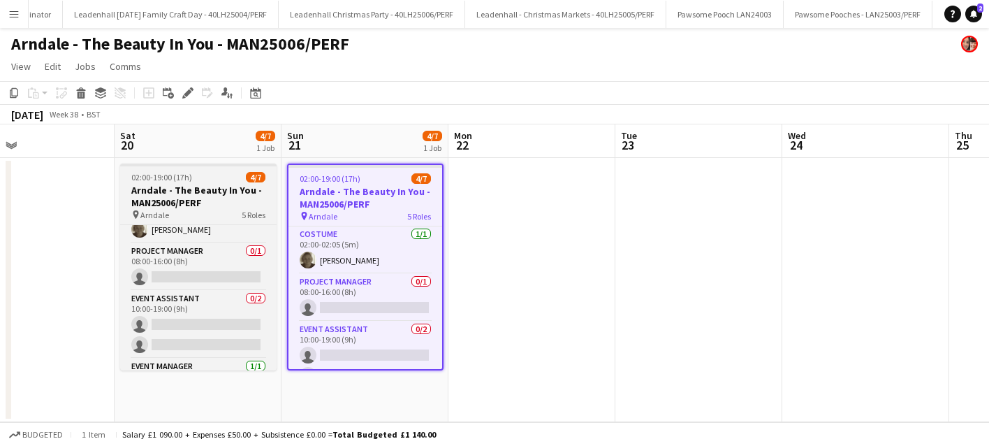
click at [142, 195] on h3 "Arndale - The Beauty In You - MAN25006/PERF" at bounding box center [198, 196] width 156 height 25
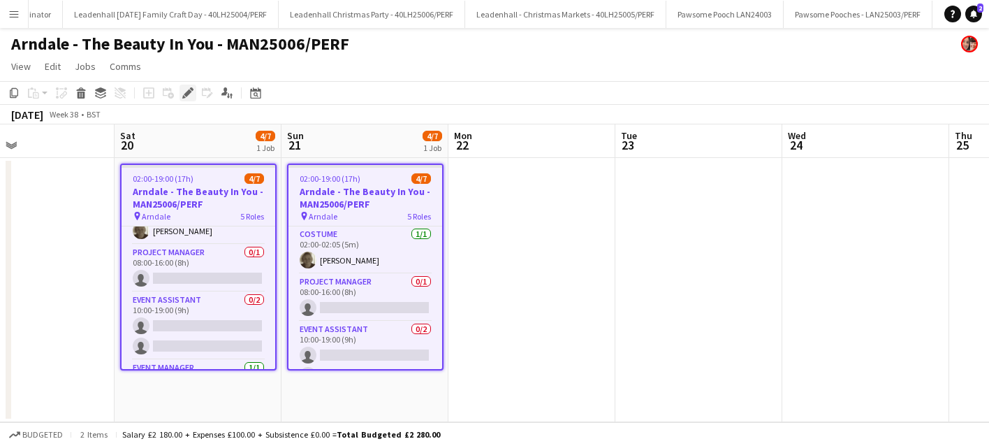
click at [187, 92] on icon "Edit" at bounding box center [187, 92] width 11 height 11
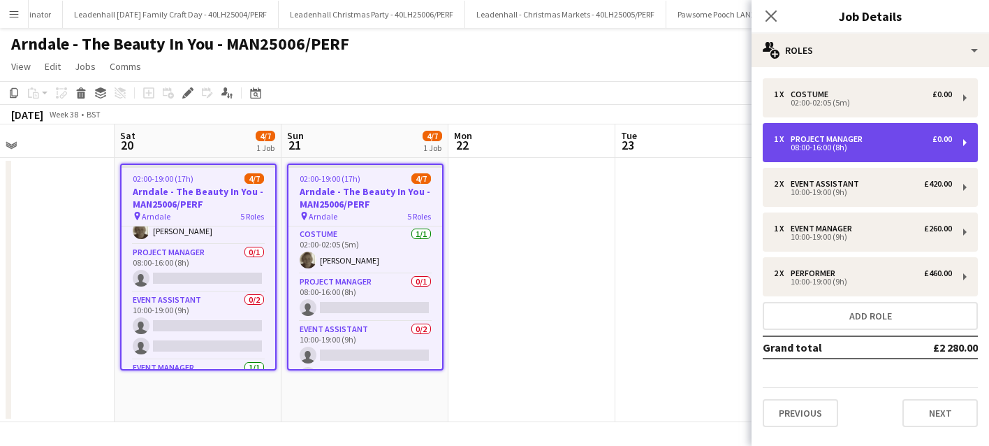
click at [959, 145] on div "1 x Project Manager £0.00 08:00-16:00 (8h)" at bounding box center [870, 142] width 215 height 39
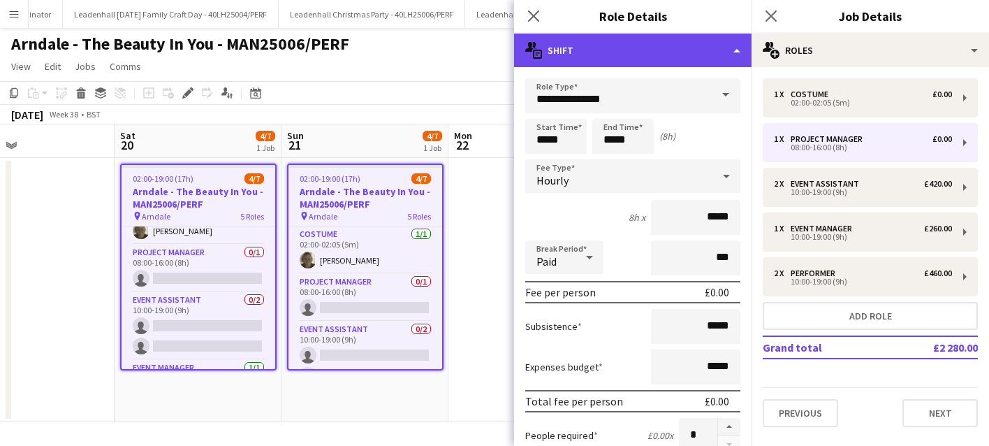
click at [595, 47] on div "multiple-actions-text Shift" at bounding box center [632, 51] width 237 height 34
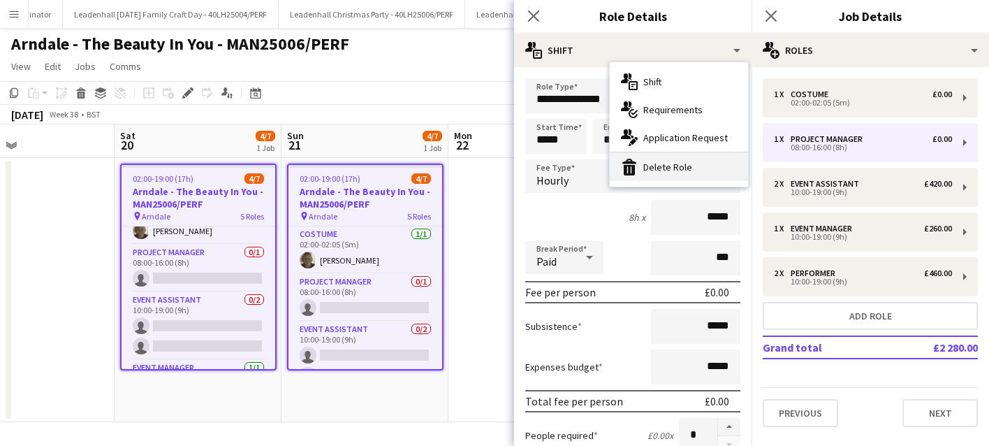
click at [659, 163] on div "bin-2 Delete Role" at bounding box center [679, 167] width 138 height 28
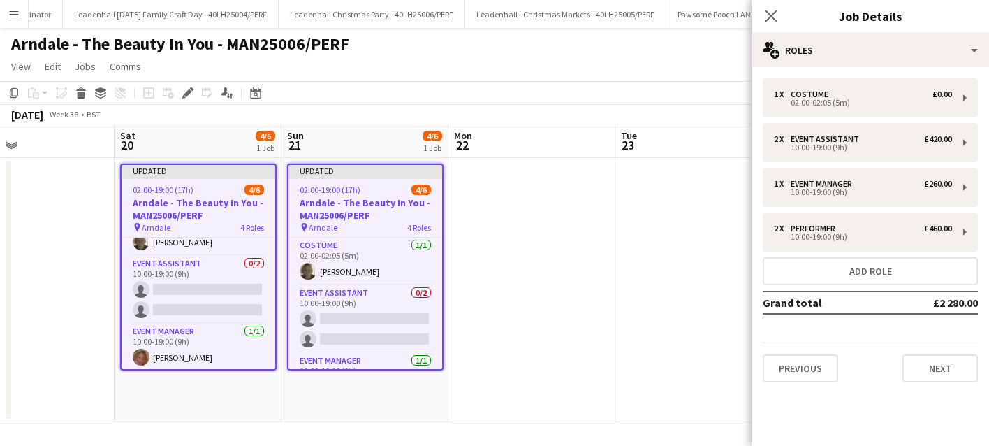
click at [527, 280] on app-date-cell at bounding box center [531, 290] width 167 height 264
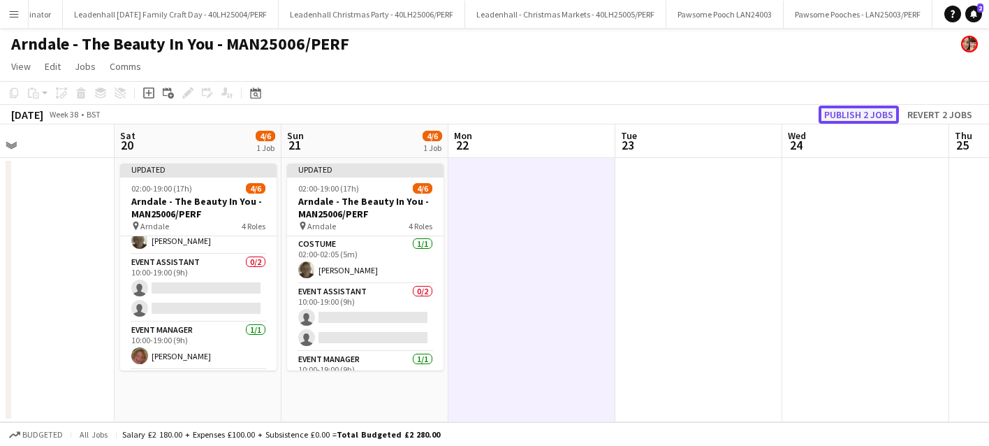
click at [858, 111] on button "Publish 2 jobs" at bounding box center [859, 114] width 80 height 18
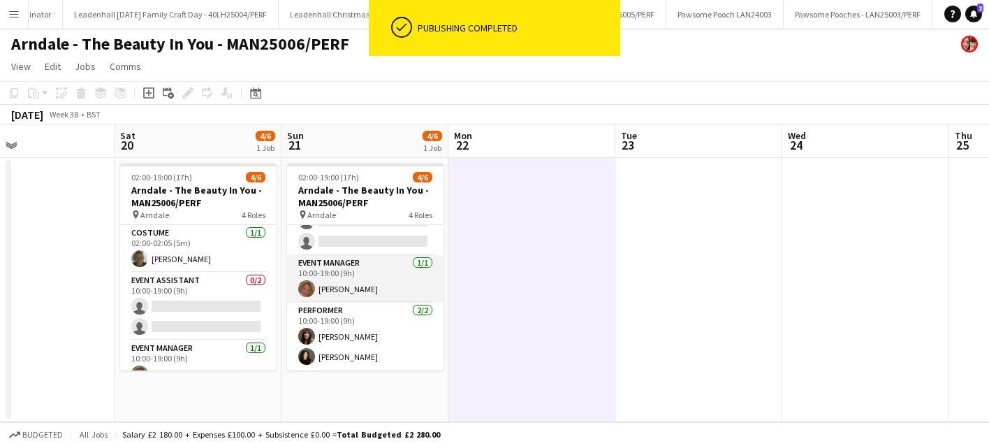
scroll to position [0, 0]
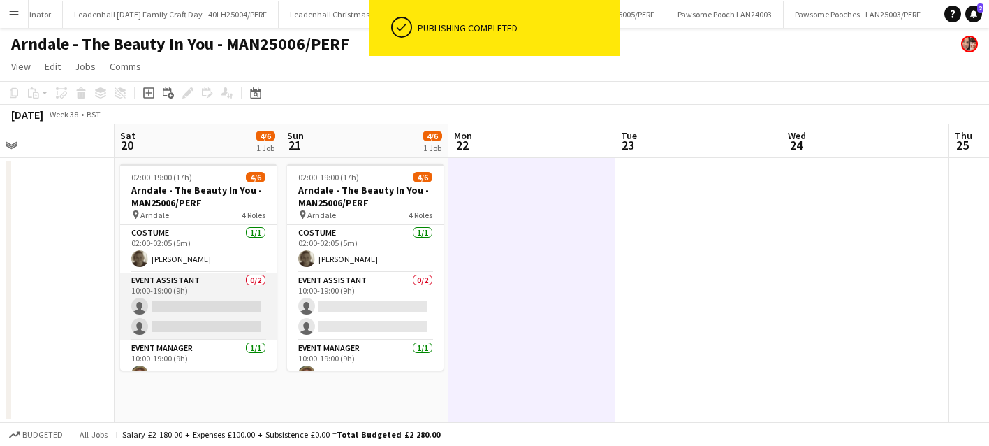
click at [217, 290] on app-card-role "Event Assistant 0/2 10:00-19:00 (9h) single-neutral-actions single-neutral-acti…" at bounding box center [198, 306] width 156 height 68
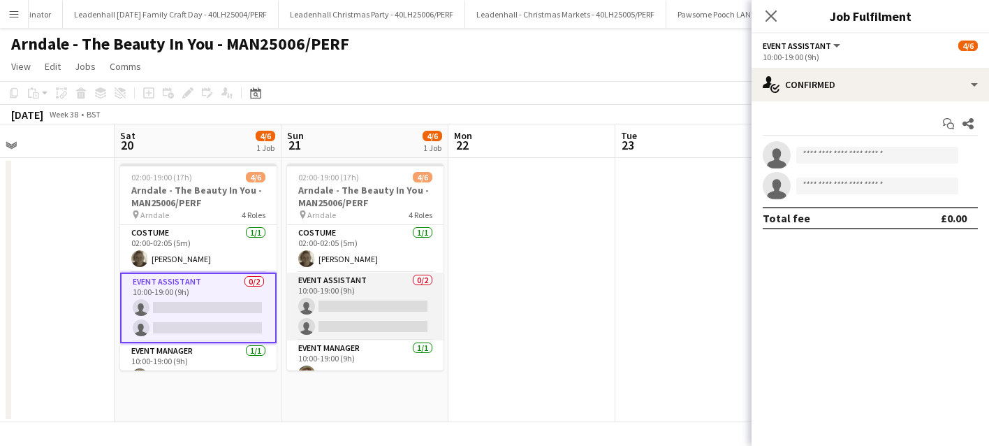
scroll to position [0, 553]
click at [312, 293] on app-card-role "Event Assistant 0/2 10:00-19:00 (9h) single-neutral-actions single-neutral-acti…" at bounding box center [366, 306] width 156 height 68
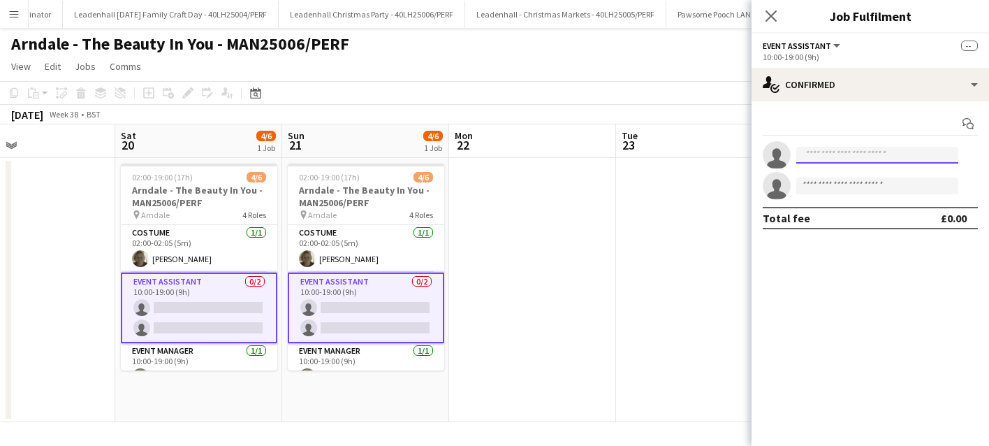
click at [881, 159] on input at bounding box center [877, 155] width 162 height 17
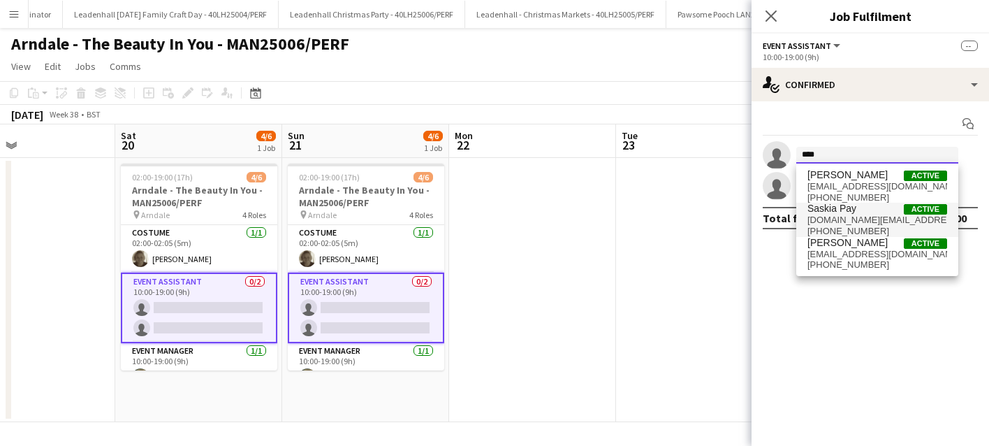
type input "****"
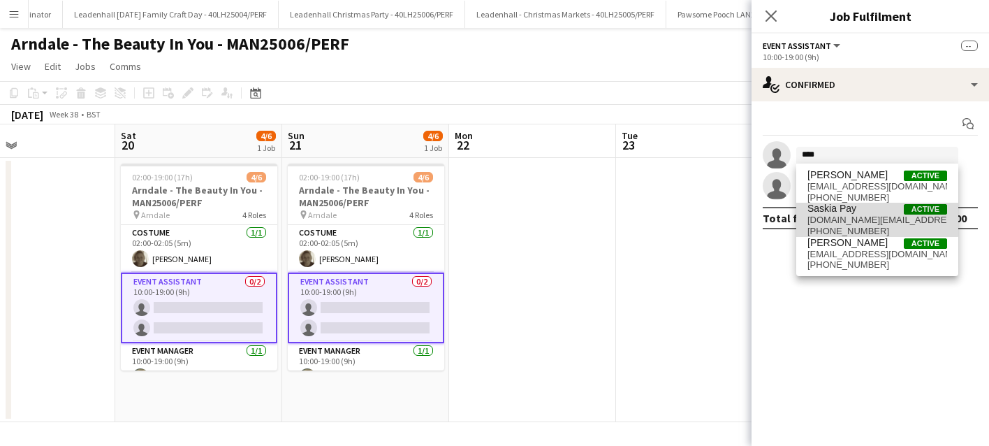
click at [831, 213] on span "Saskia Pay" at bounding box center [831, 209] width 49 height 12
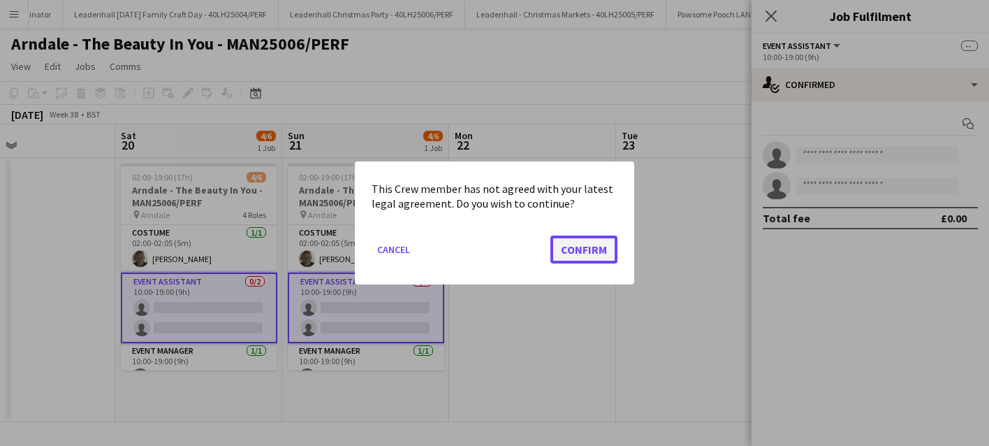
click at [597, 251] on button "Confirm" at bounding box center [583, 249] width 67 height 28
